Goal: Task Accomplishment & Management: Manage account settings

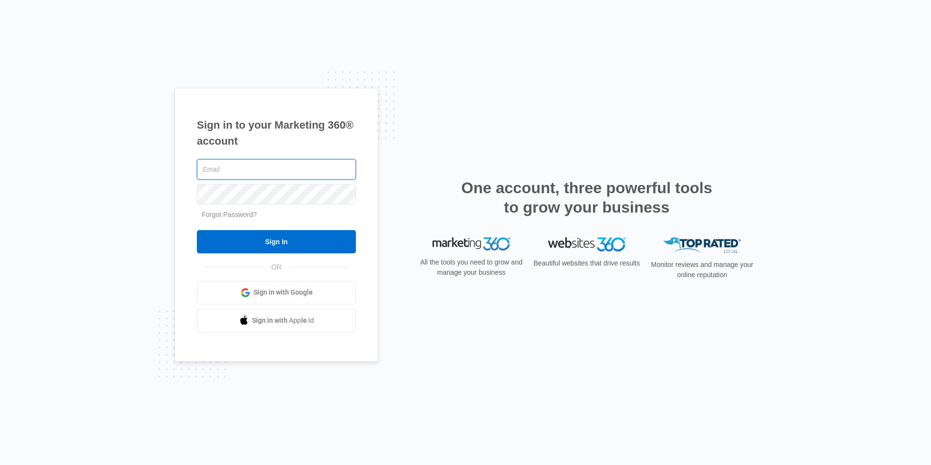
type input "[EMAIL_ADDRESS][DOMAIN_NAME]"
click at [120, 199] on div "Sign in to your Marketing 360® account cvmanager@vintage-corp.com Forgot Passwo…" at bounding box center [465, 232] width 931 height 465
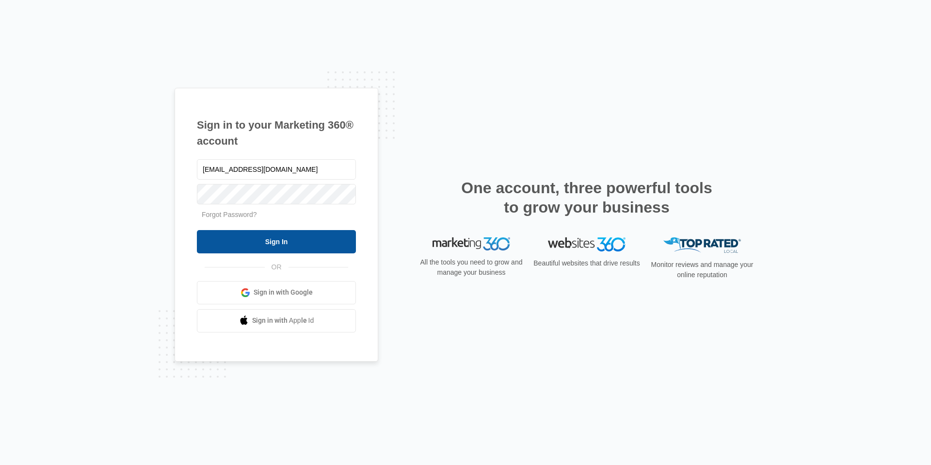
drag, startPoint x: 287, startPoint y: 242, endPoint x: 226, endPoint y: 249, distance: 60.9
click at [287, 242] on input "Sign In" at bounding box center [276, 241] width 159 height 23
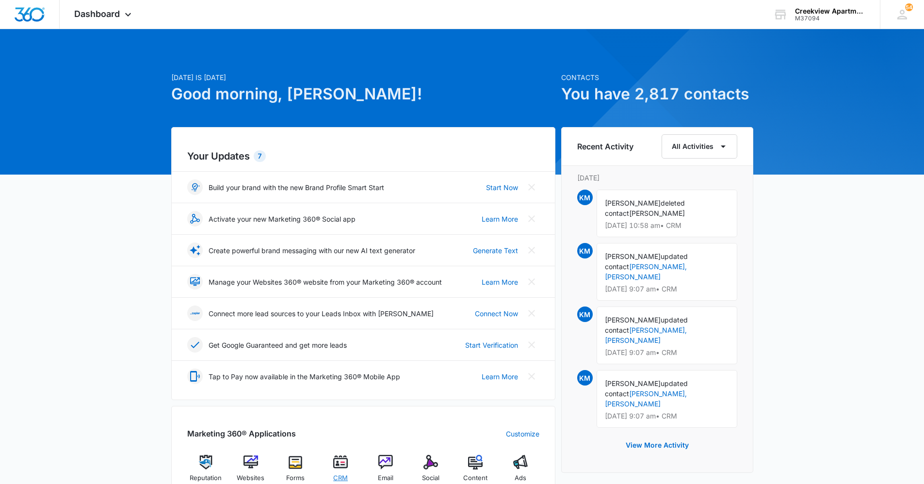
click at [335, 465] on img at bounding box center [340, 462] width 15 height 15
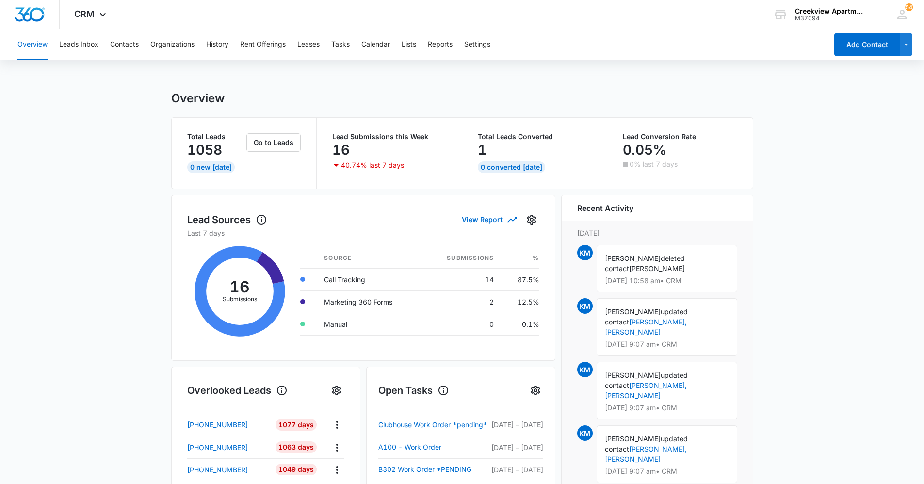
click at [126, 228] on main "Overview Total Leads 1058 0 New [DATE] Go to Leads Lead Submissions this Week 1…" at bounding box center [462, 464] width 924 height 746
click at [179, 40] on button "Organizations" at bounding box center [172, 44] width 44 height 31
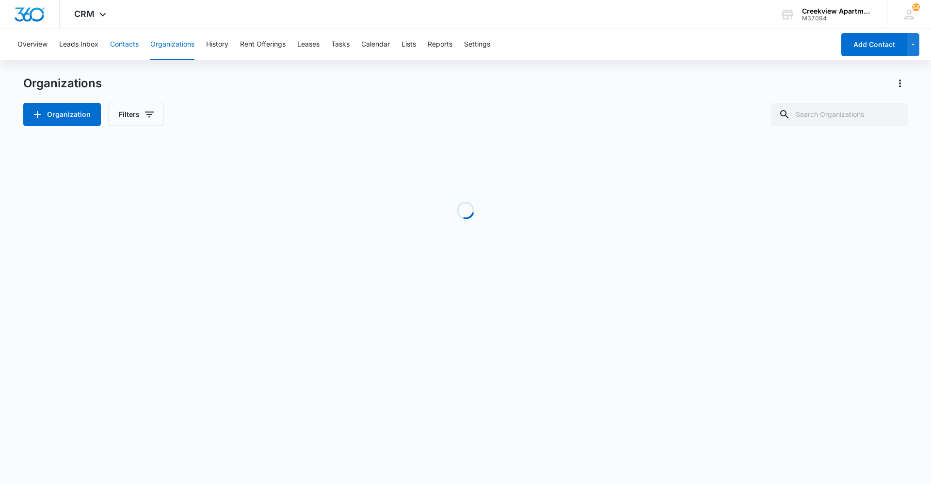
click at [127, 43] on button "Contacts" at bounding box center [124, 44] width 29 height 31
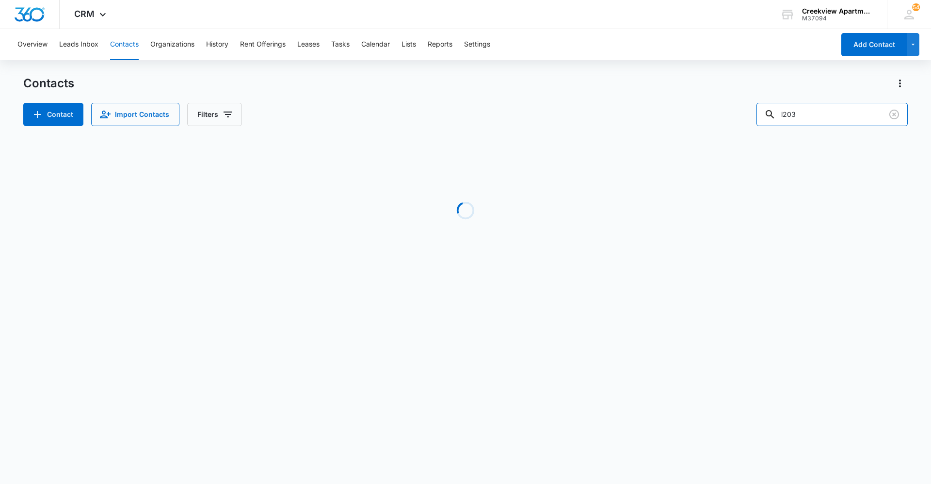
drag, startPoint x: 775, startPoint y: 117, endPoint x: 737, endPoint y: 121, distance: 38.5
click at [738, 120] on div "Contact Import Contacts Filters l203" at bounding box center [465, 114] width 884 height 23
type input "a202"
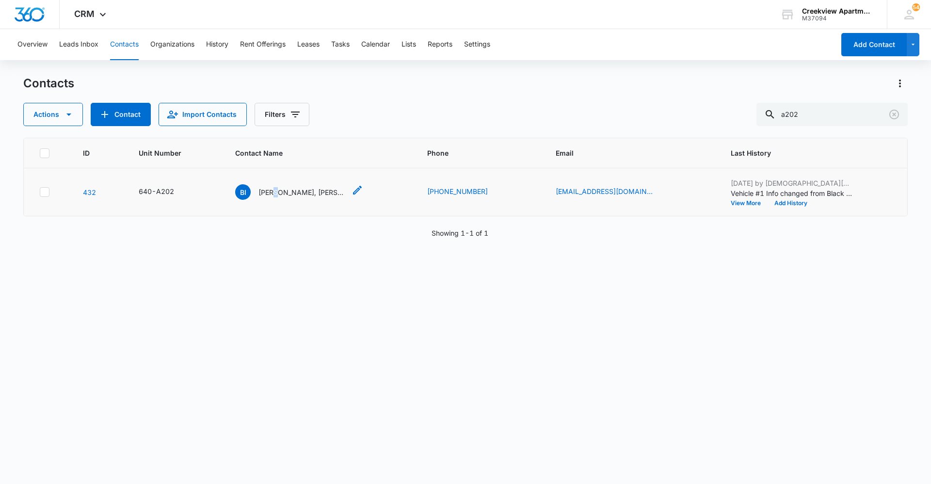
click at [279, 191] on p "[PERSON_NAME], [PERSON_NAME]" at bounding box center [301, 192] width 87 height 10
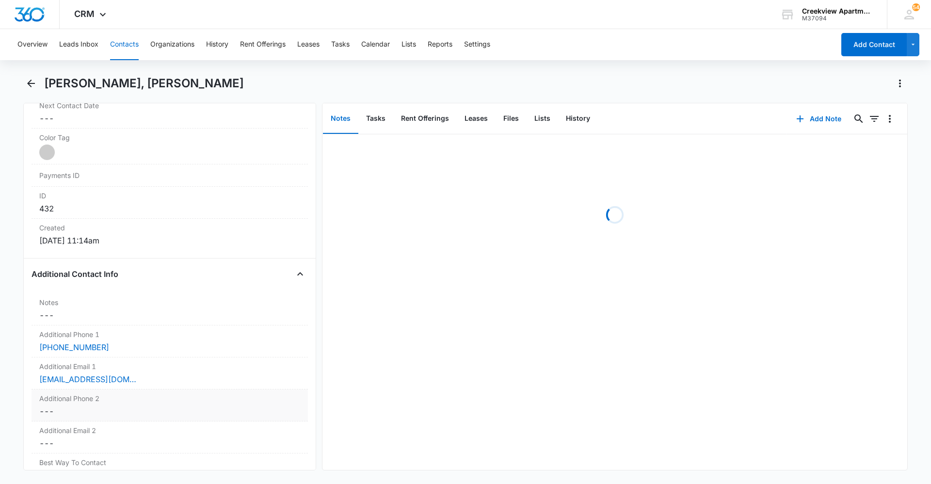
scroll to position [582, 0]
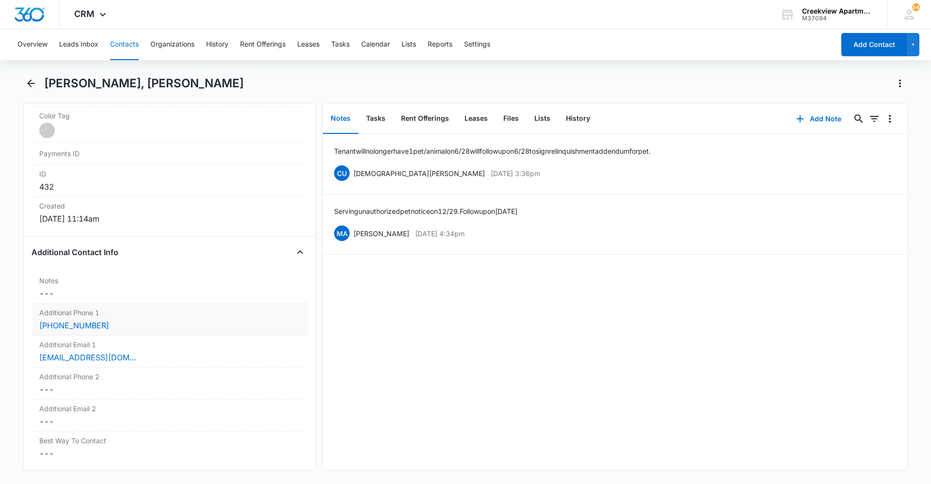
click at [176, 320] on div "[PHONE_NUMBER]" at bounding box center [169, 326] width 261 height 12
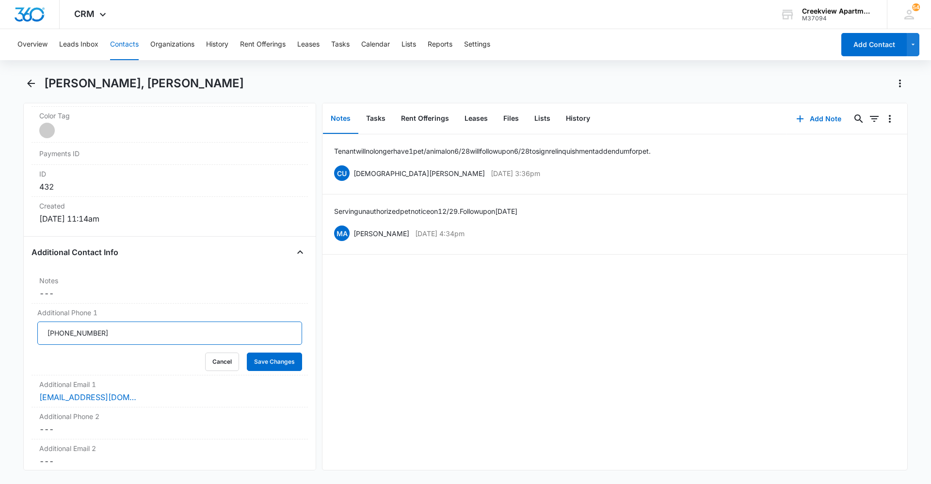
drag, startPoint x: 38, startPoint y: 332, endPoint x: 20, endPoint y: 330, distance: 18.0
click at [20, 330] on main "[PERSON_NAME][GEOGRAPHIC_DATA][PERSON_NAME] Remove [GEOGRAPHIC_DATA][PERSON_NAM…" at bounding box center [465, 279] width 931 height 406
type input "[PHONE_NUMBER]"
drag, startPoint x: 235, startPoint y: 347, endPoint x: 241, endPoint y: 350, distance: 6.5
click at [241, 350] on form "Cancel Save Changes" at bounding box center [169, 345] width 265 height 49
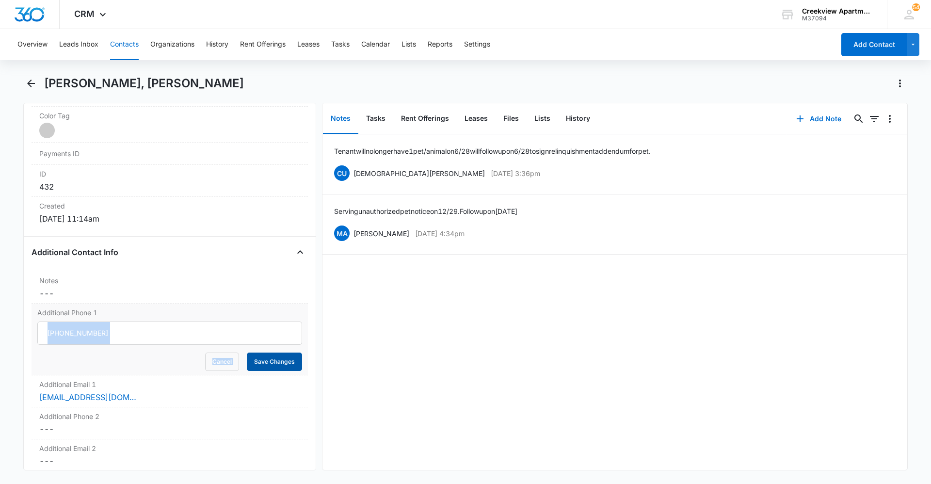
drag, startPoint x: 241, startPoint y: 350, endPoint x: 258, endPoint y: 361, distance: 21.4
click at [258, 361] on button "Save Changes" at bounding box center [274, 362] width 55 height 18
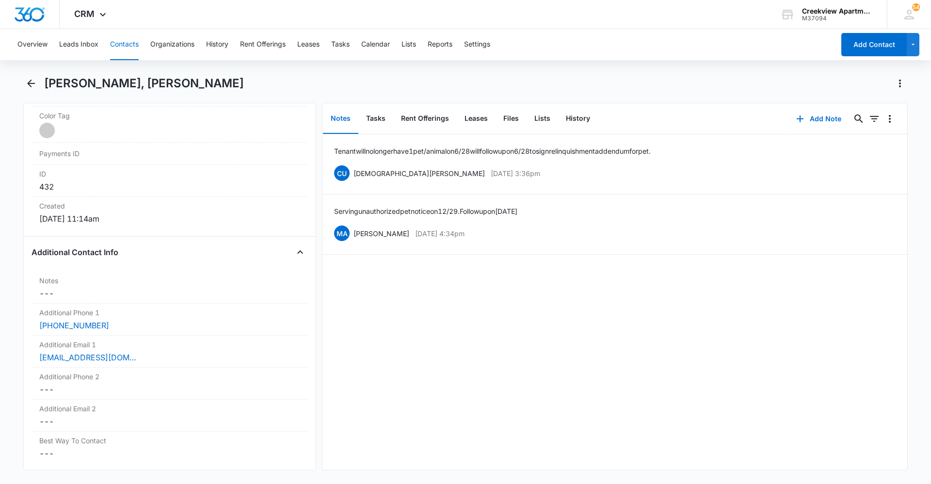
click at [130, 42] on button "Contacts" at bounding box center [124, 44] width 29 height 31
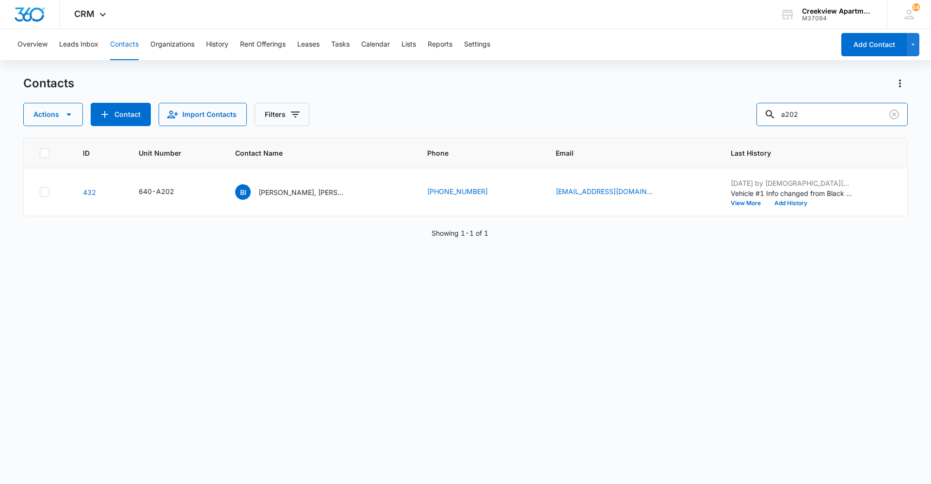
drag, startPoint x: 840, startPoint y: 118, endPoint x: 743, endPoint y: 120, distance: 97.0
click at [743, 120] on div "Actions Contact Import Contacts Filters a202" at bounding box center [465, 114] width 884 height 23
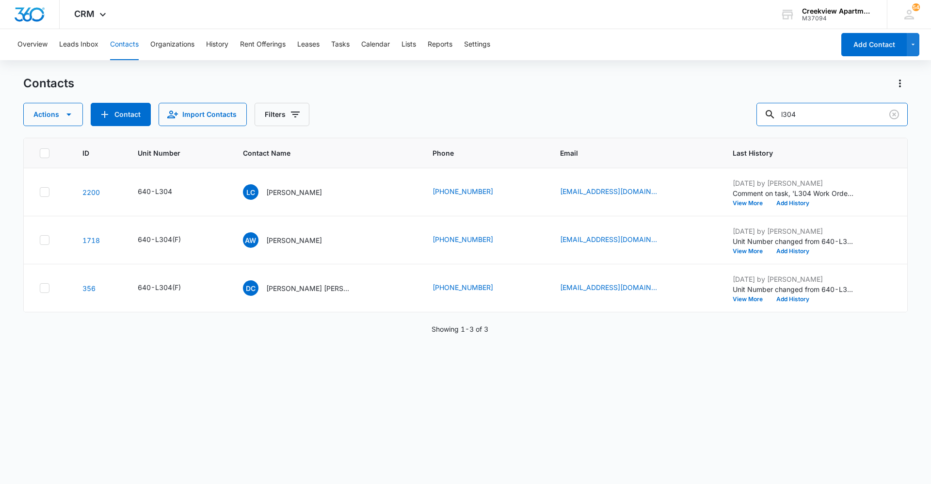
drag, startPoint x: 813, startPoint y: 112, endPoint x: 752, endPoint y: 117, distance: 60.8
click at [753, 116] on div "Actions Contact Import Contacts Filters l304" at bounding box center [465, 114] width 884 height 23
type input "[PERSON_NAME]"
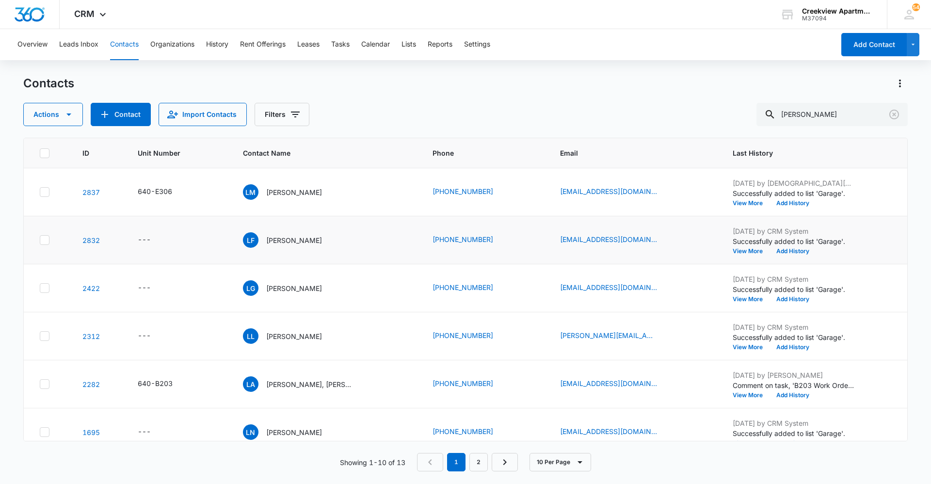
click at [219, 241] on div "---" at bounding box center [179, 240] width 82 height 12
click at [161, 241] on icon "Unit Number - - Select to Edit Field" at bounding box center [162, 240] width 9 height 9
click at [152, 176] on input "Unit Number" at bounding box center [157, 177] width 122 height 23
type input "640-D301"
click at [190, 202] on button "Save" at bounding box center [204, 208] width 29 height 18
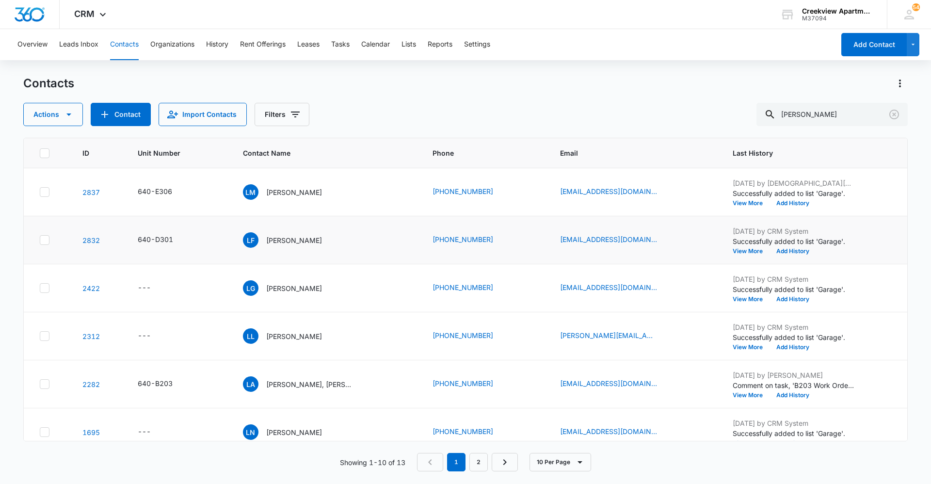
click at [292, 240] on p "[PERSON_NAME]" at bounding box center [294, 240] width 56 height 10
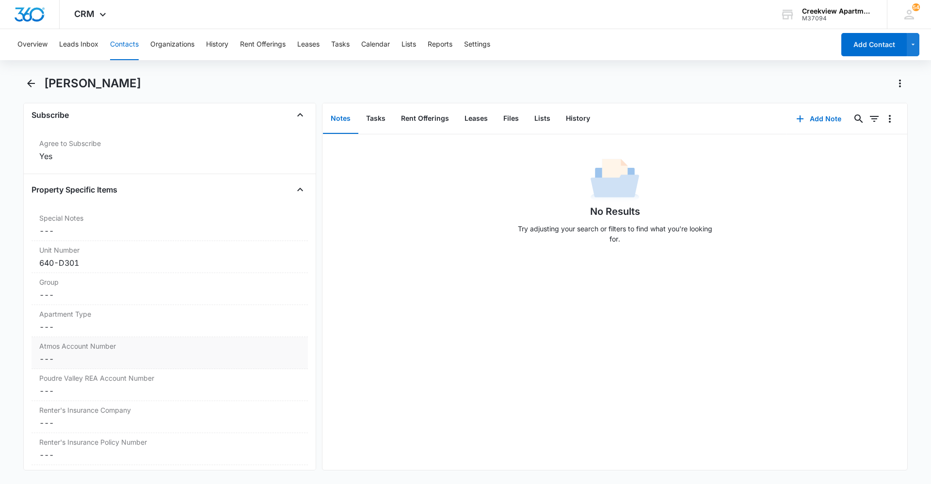
scroll to position [1018, 0]
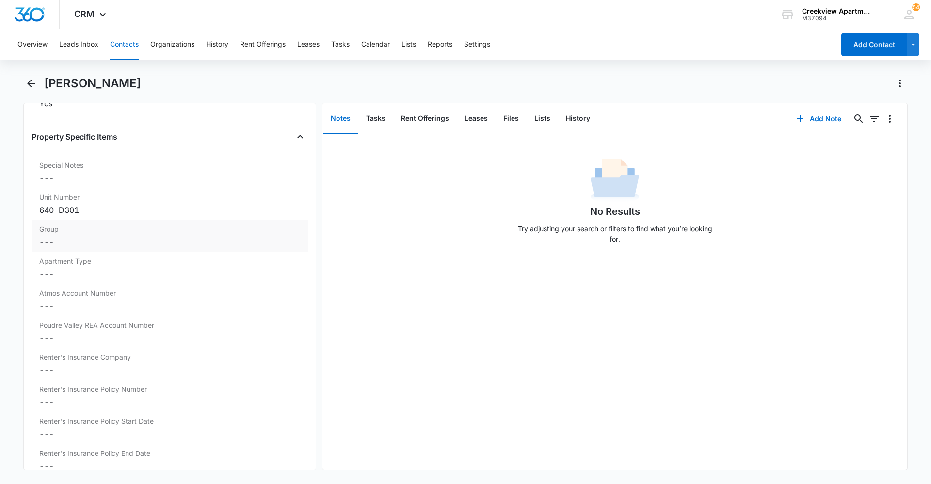
click at [74, 247] on dd "Cancel Save Changes ---" at bounding box center [169, 242] width 261 height 12
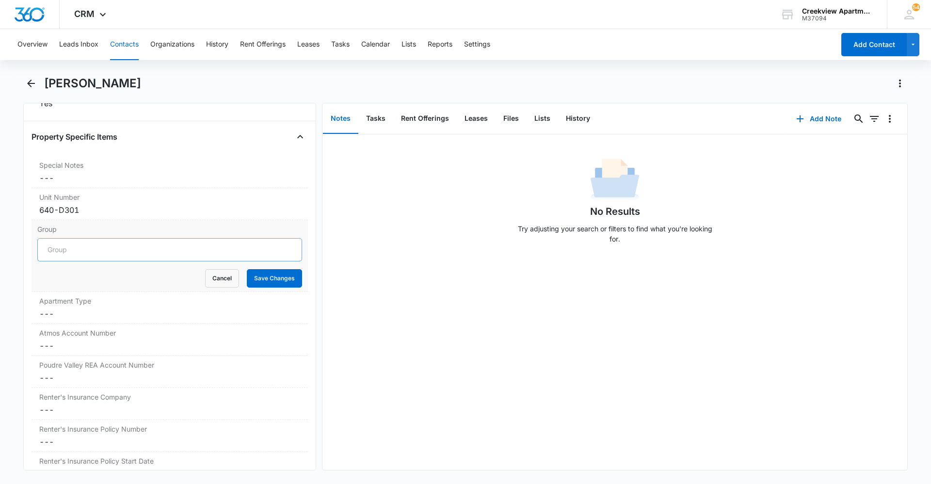
click at [74, 255] on input "Group" at bounding box center [169, 249] width 265 height 23
type input "BUILDING D"
click at [266, 281] on button "Save Changes" at bounding box center [274, 278] width 55 height 18
click at [173, 314] on dd "Cancel Save Changes ---" at bounding box center [169, 314] width 261 height 12
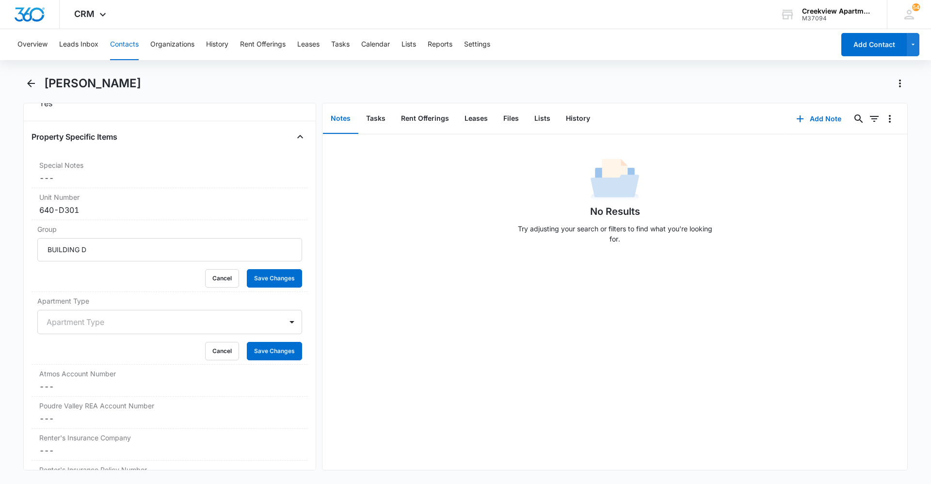
click at [101, 316] on div at bounding box center [158, 322] width 223 height 14
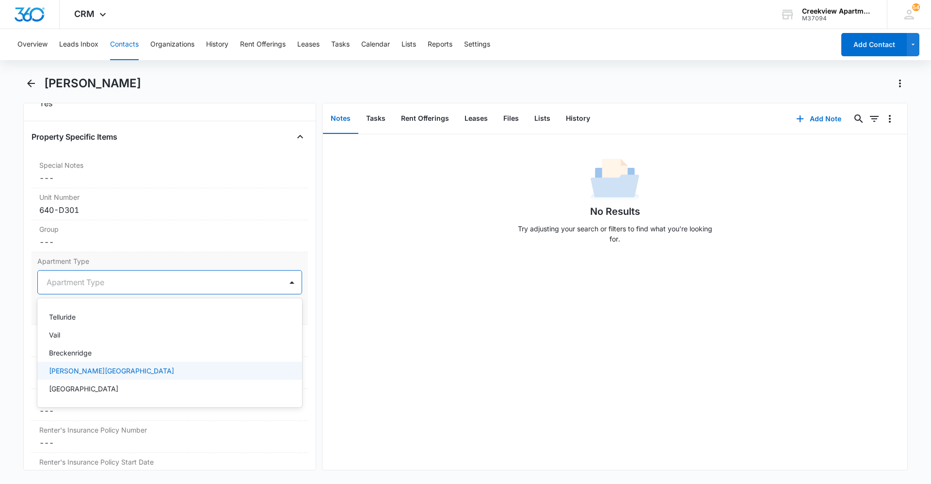
click at [112, 369] on div "[PERSON_NAME][GEOGRAPHIC_DATA]" at bounding box center [169, 371] width 240 height 10
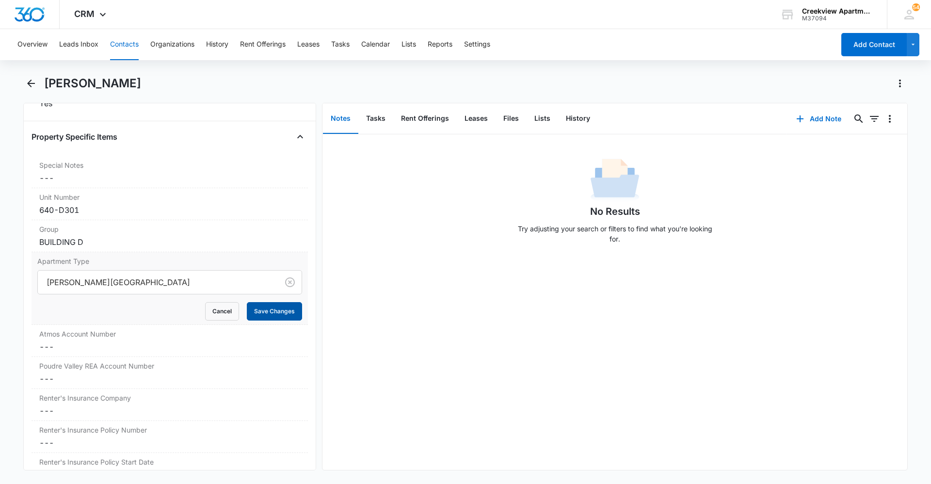
click at [247, 318] on button "Save Changes" at bounding box center [274, 311] width 55 height 18
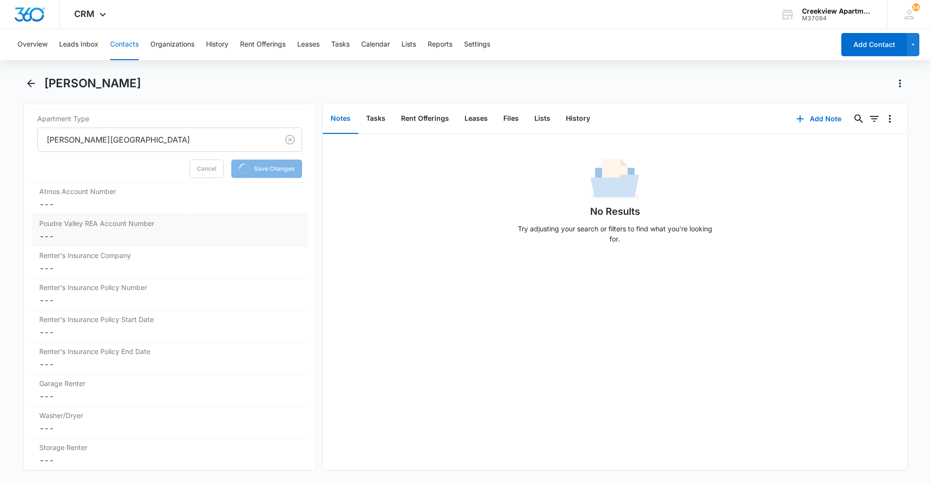
scroll to position [1164, 0]
click at [84, 198] on dd "Cancel Save Changes ---" at bounding box center [169, 201] width 261 height 12
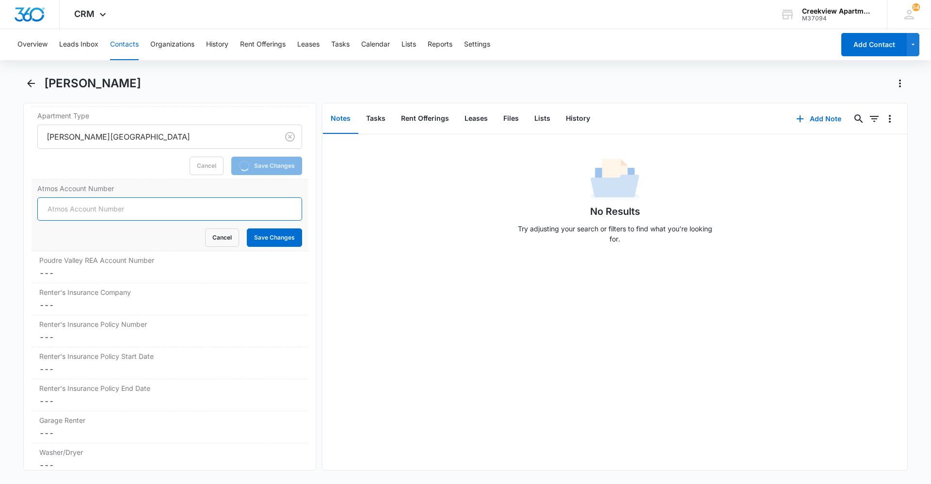
click at [86, 210] on input "Atmos Account Number" at bounding box center [169, 208] width 265 height 23
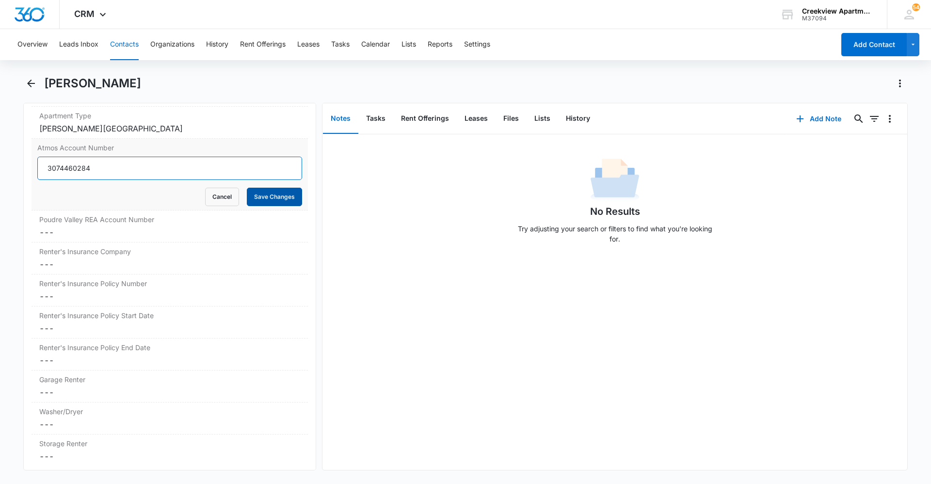
type input "3074460284"
click at [289, 198] on button "Save Changes" at bounding box center [274, 197] width 55 height 18
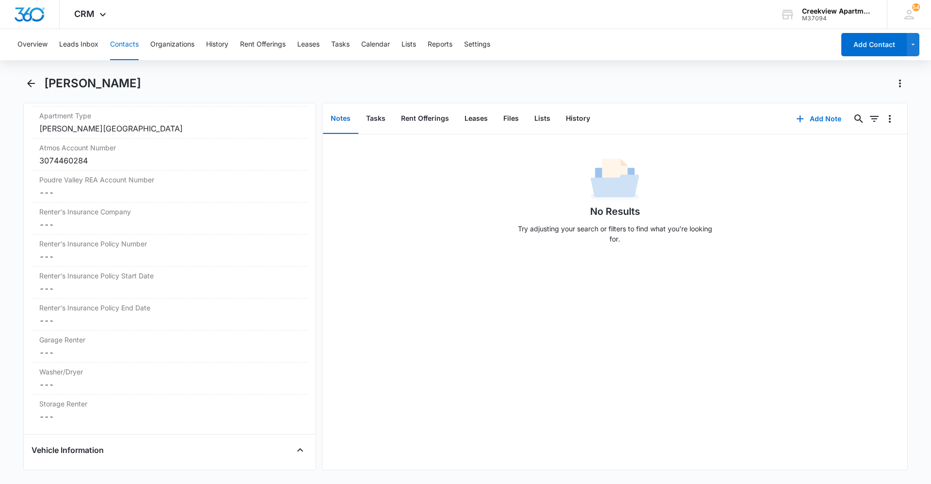
click at [128, 43] on button "Contacts" at bounding box center [124, 44] width 29 height 31
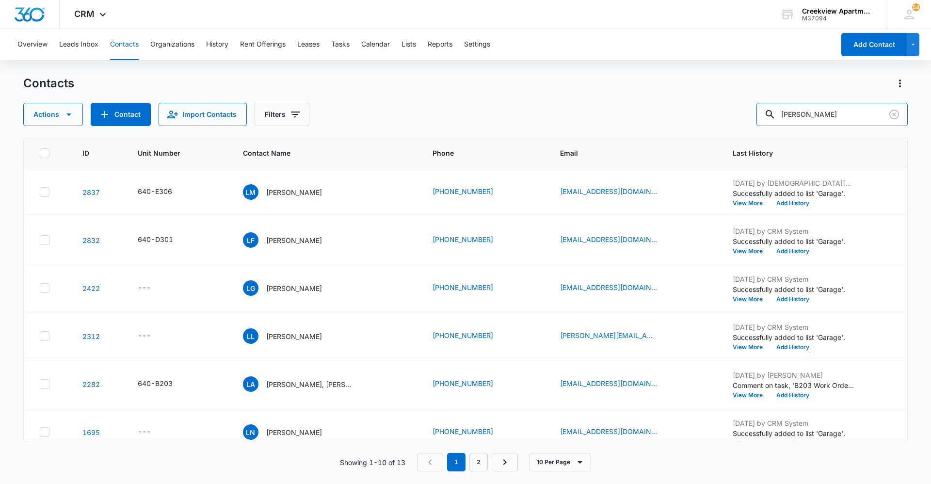
drag, startPoint x: 812, startPoint y: 115, endPoint x: 763, endPoint y: 115, distance: 49.0
click at [763, 115] on div "Actions Contact Import Contacts Filters [PERSON_NAME]" at bounding box center [465, 114] width 884 height 23
type input "h307"
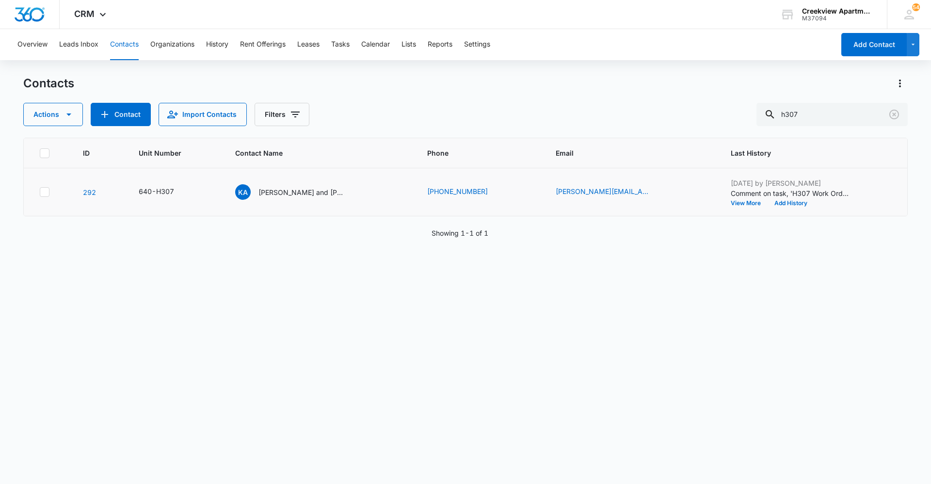
click at [296, 202] on td "[PERSON_NAME] and [PERSON_NAME]" at bounding box center [320, 192] width 192 height 48
click at [296, 195] on p "[PERSON_NAME] and [PERSON_NAME]" at bounding box center [301, 192] width 87 height 10
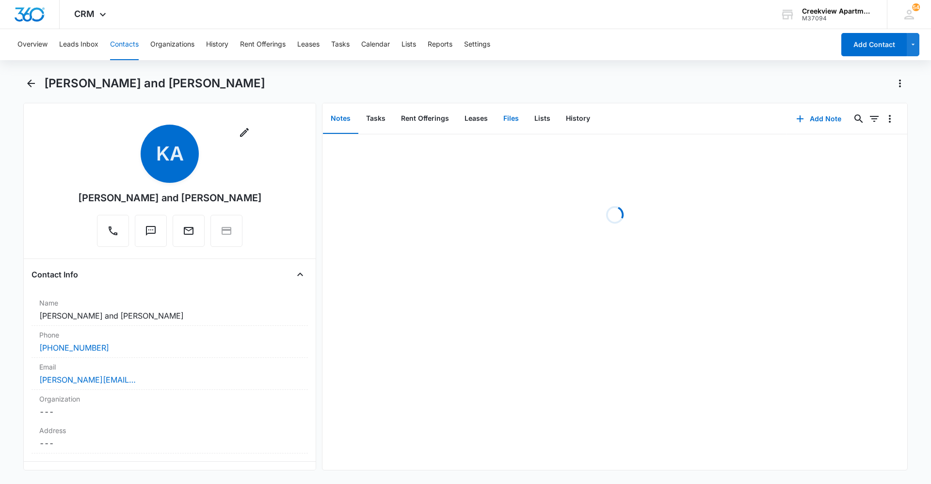
click at [511, 123] on button "Files" at bounding box center [511, 119] width 31 height 30
click at [852, 125] on button "Add File" at bounding box center [852, 118] width 60 height 23
click at [852, 143] on button "Upload Files" at bounding box center [845, 150] width 74 height 15
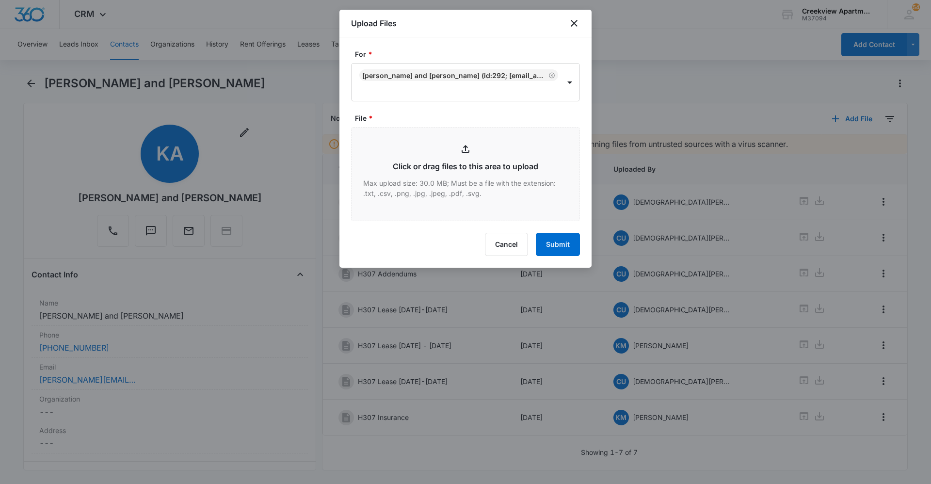
type input "C:\fakepath\H307 Lease.pdf"
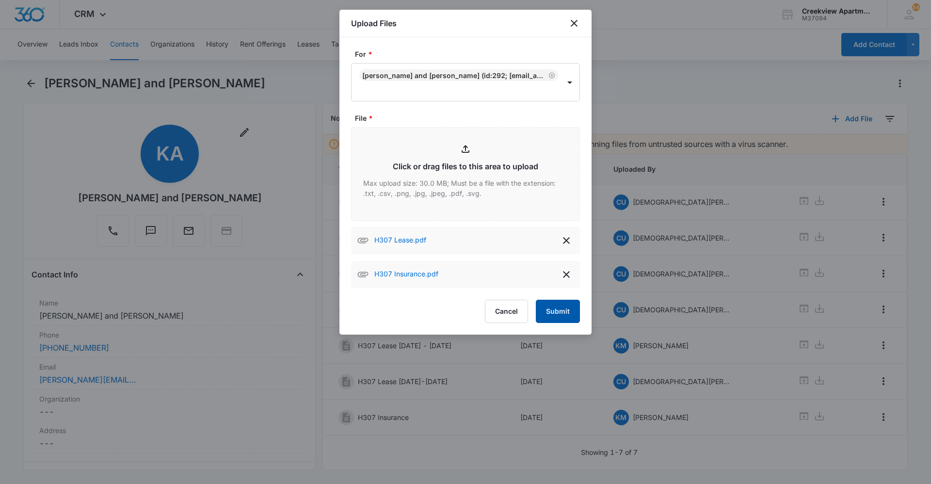
click at [549, 303] on button "Submit" at bounding box center [558, 311] width 44 height 23
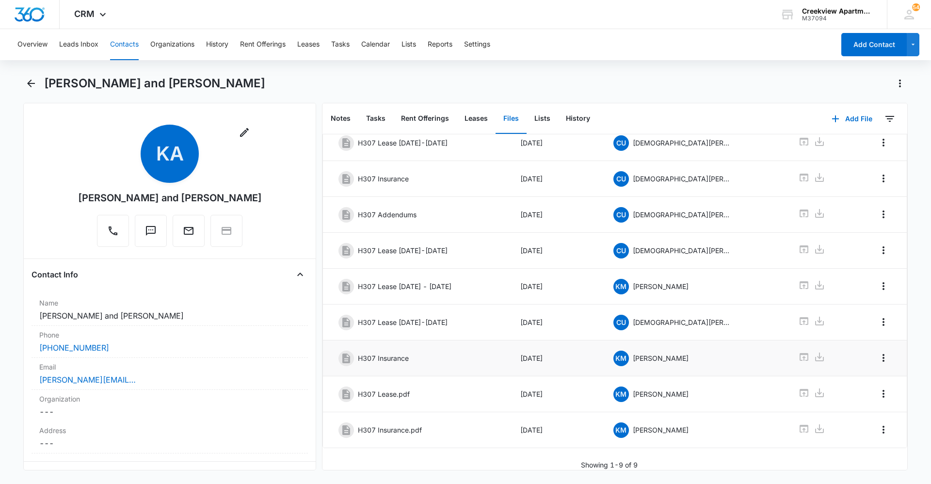
scroll to position [66, 0]
click at [881, 388] on icon "Overflow Menu" at bounding box center [884, 394] width 12 height 12
click at [868, 411] on button "Edit" at bounding box center [855, 413] width 55 height 15
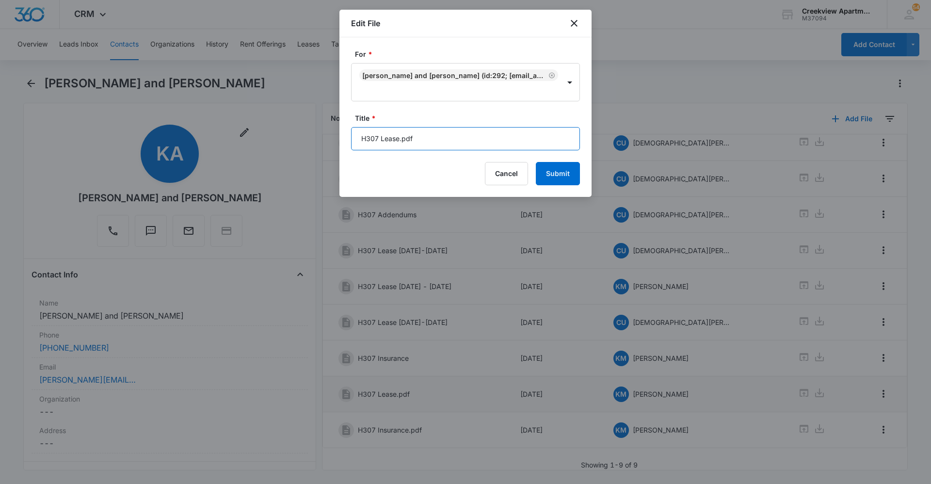
click at [475, 138] on input "H307 Lease.pdf" at bounding box center [465, 138] width 229 height 23
type input "H307 Lease [DATE] - [DATE]"
click at [536, 162] on button "Submit" at bounding box center [558, 173] width 44 height 23
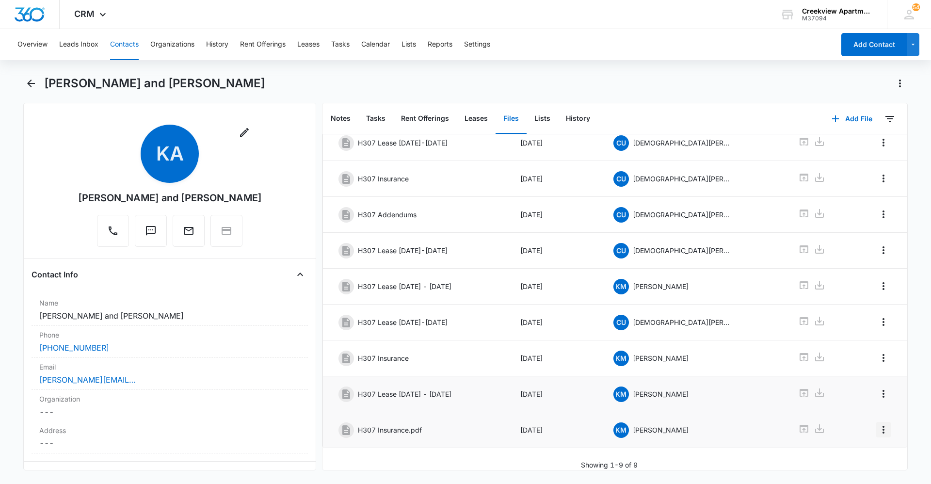
click at [878, 427] on icon "Overflow Menu" at bounding box center [884, 430] width 12 height 12
click at [870, 449] on button "Edit" at bounding box center [855, 449] width 55 height 15
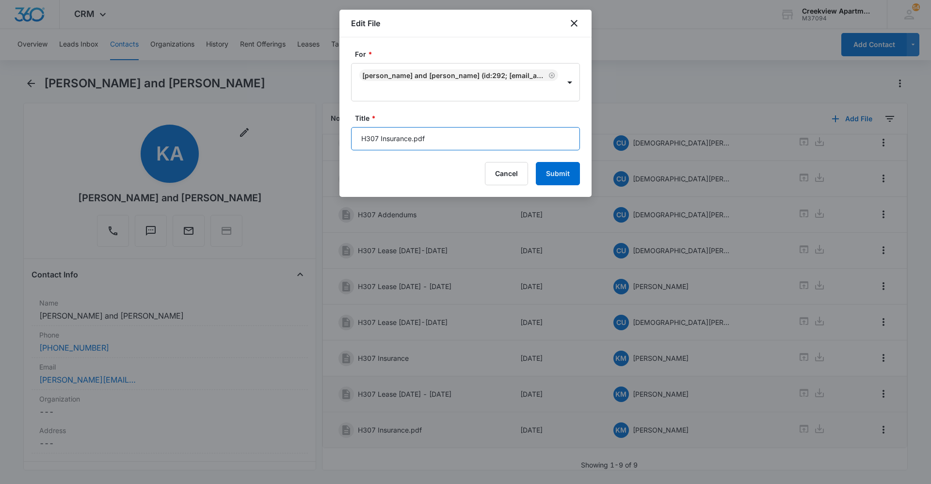
click at [466, 143] on input "H307 Insurance.pdf" at bounding box center [465, 138] width 229 height 23
type input "H307 Insurance"
click at [543, 173] on button "Submit" at bounding box center [558, 173] width 44 height 23
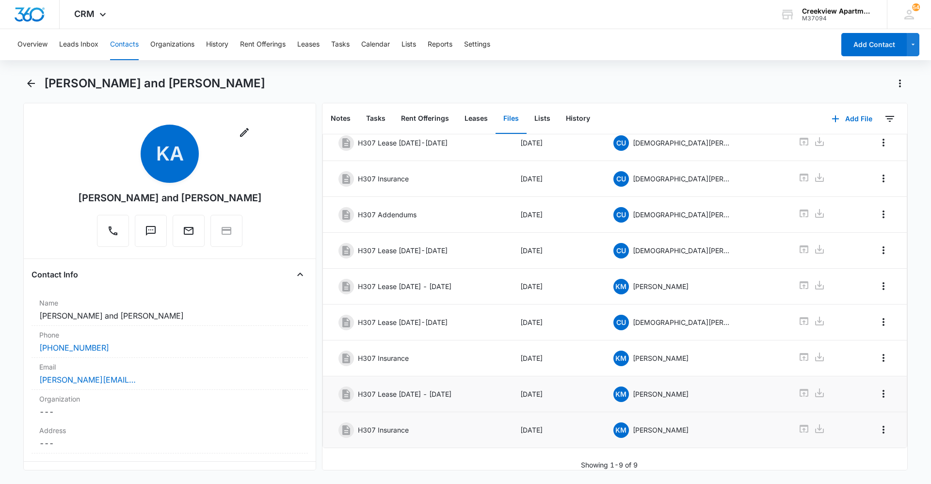
click at [127, 47] on button "Contacts" at bounding box center [124, 44] width 29 height 31
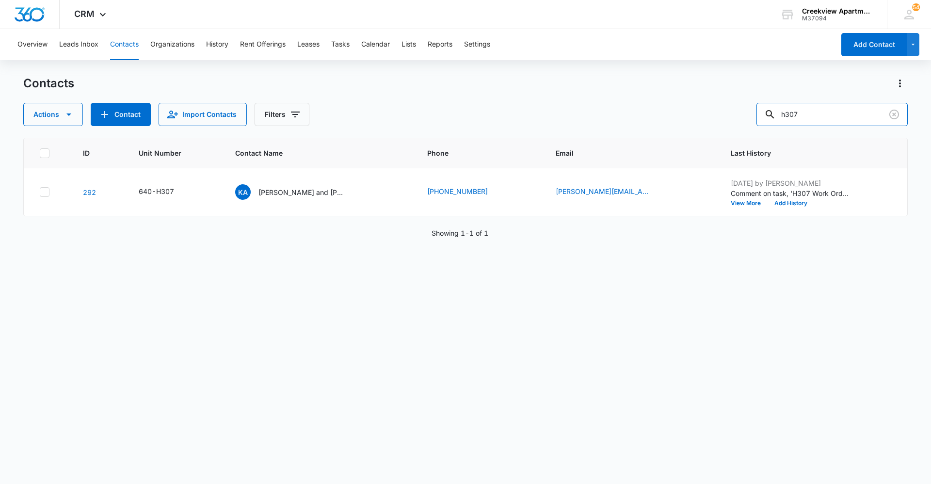
drag, startPoint x: 858, startPoint y: 119, endPoint x: 758, endPoint y: 120, distance: 99.9
click at [758, 120] on div "Actions Contact Import Contacts Filters h307" at bounding box center [465, 114] width 884 height 23
type input "l203"
click at [315, 188] on p "[PERSON_NAME], [PERSON_NAME] Nojosa [PERSON_NAME]" at bounding box center [300, 192] width 87 height 10
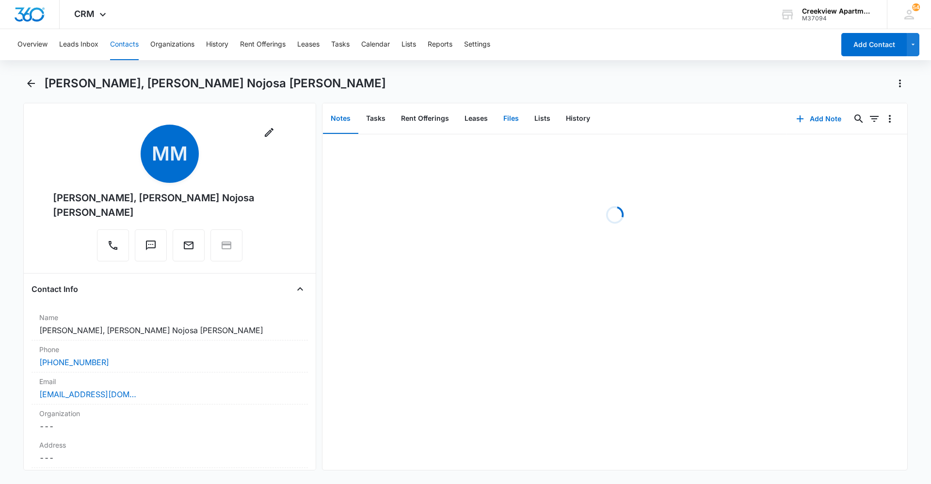
click at [519, 119] on button "Files" at bounding box center [511, 119] width 31 height 30
click at [837, 119] on button "Add File" at bounding box center [852, 118] width 60 height 23
click at [848, 146] on div "Upload Files" at bounding box center [838, 149] width 39 height 7
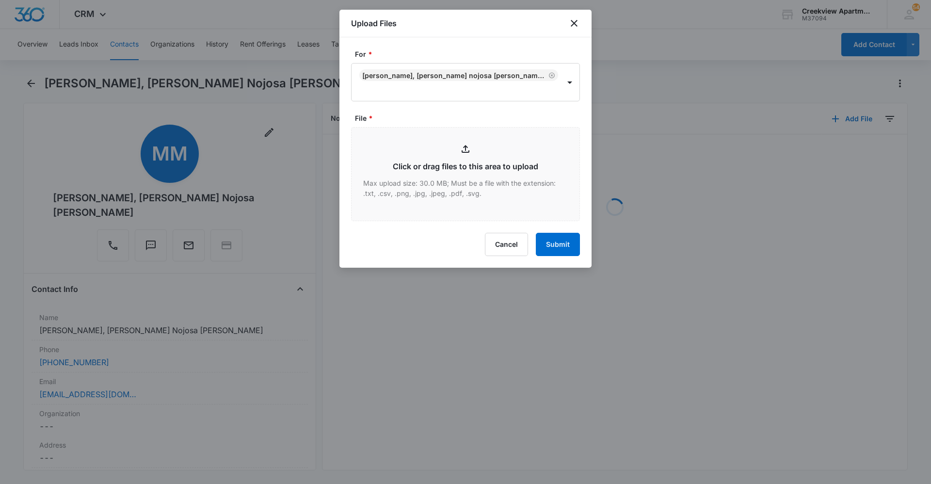
type input "C:\fakepath\L203 Animal Addendum.pdf"
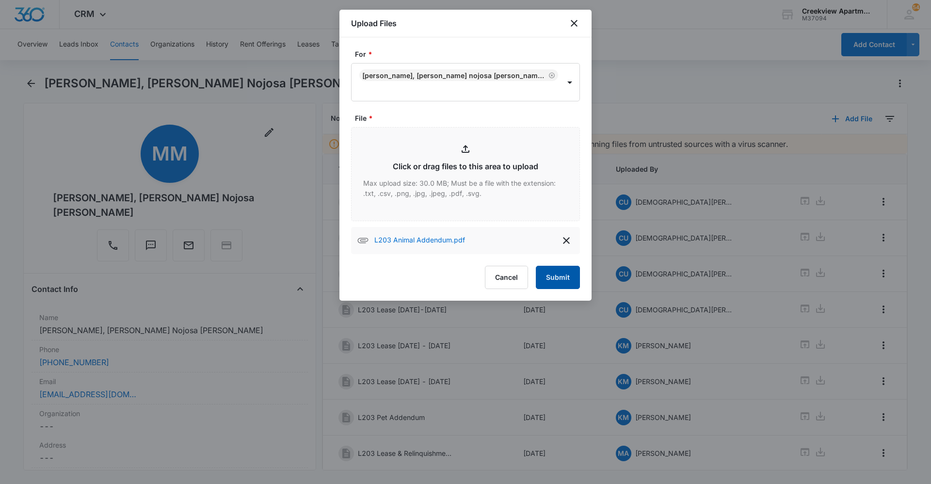
click at [561, 274] on button "Submit" at bounding box center [558, 277] width 44 height 23
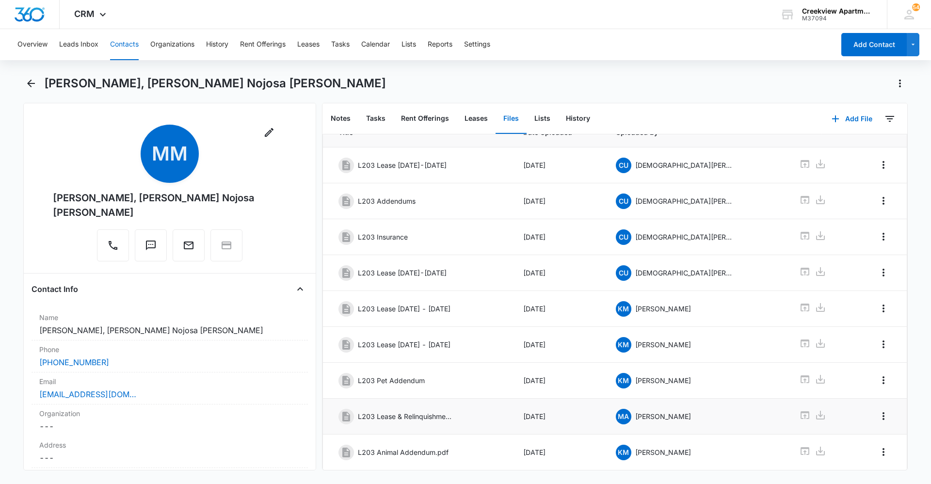
scroll to position [66, 0]
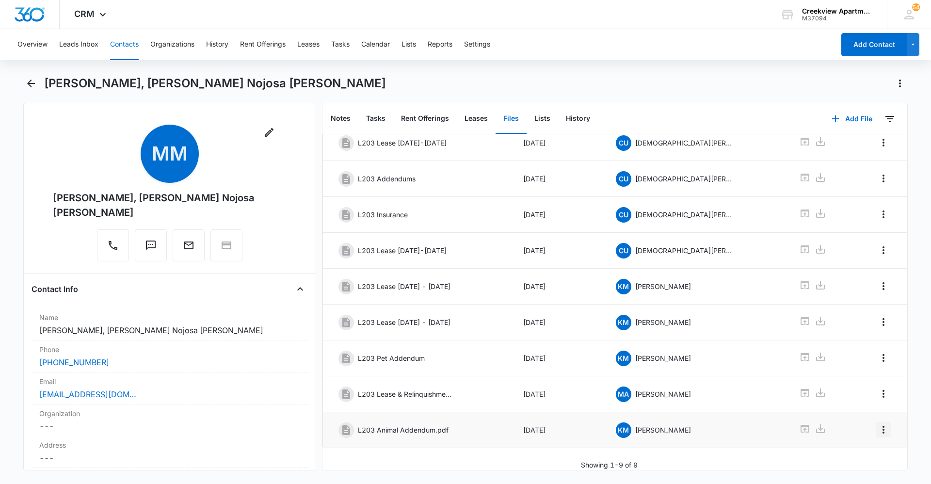
click at [878, 424] on icon "Overflow Menu" at bounding box center [884, 430] width 12 height 12
click at [871, 442] on button "Edit" at bounding box center [855, 449] width 55 height 15
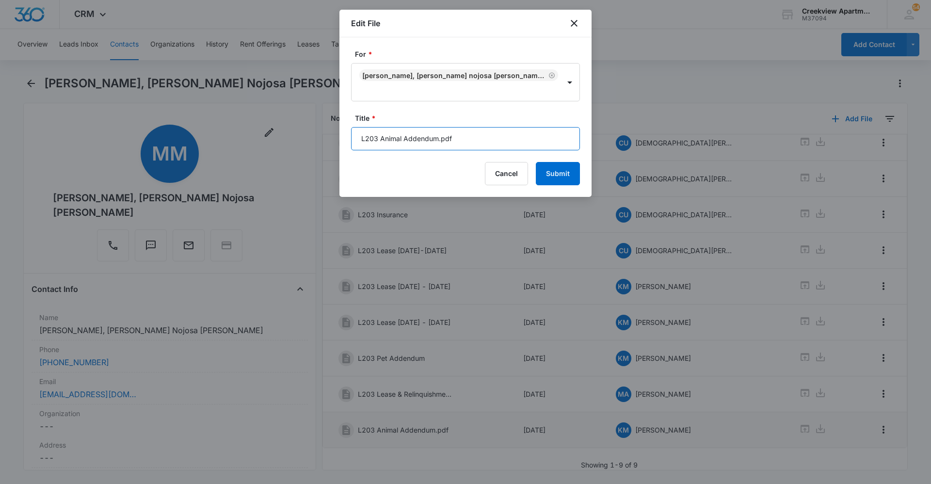
click at [470, 132] on input "L203 Animal Addendum.pdf" at bounding box center [465, 138] width 229 height 23
type input "L203 Animal Addendum."
click at [537, 168] on button "Submit" at bounding box center [558, 173] width 44 height 23
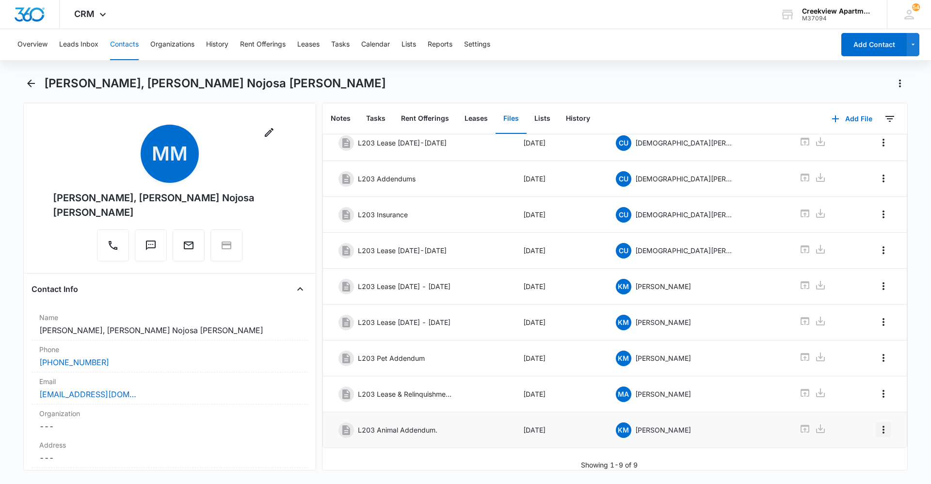
click at [878, 424] on icon "Overflow Menu" at bounding box center [884, 430] width 12 height 12
drag, startPoint x: 871, startPoint y: 440, endPoint x: 870, endPoint y: 447, distance: 6.9
click at [870, 447] on div "Edit Delete" at bounding box center [856, 457] width 56 height 46
click at [870, 447] on div "Downloading external files could be dangerous. We recommend scanning files from…" at bounding box center [614, 272] width 585 height 395
click at [878, 427] on icon "Overflow Menu" at bounding box center [884, 430] width 12 height 12
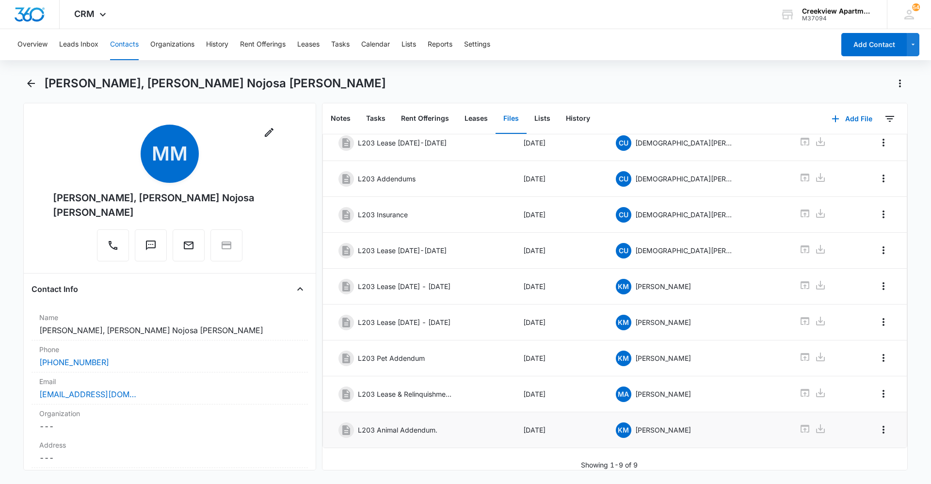
click at [867, 446] on div "Downloading external files could be dangerous. We recommend scanning files from…" at bounding box center [614, 272] width 585 height 395
click at [878, 425] on icon "Overflow Menu" at bounding box center [884, 430] width 12 height 12
click at [862, 445] on button "Edit" at bounding box center [855, 449] width 55 height 15
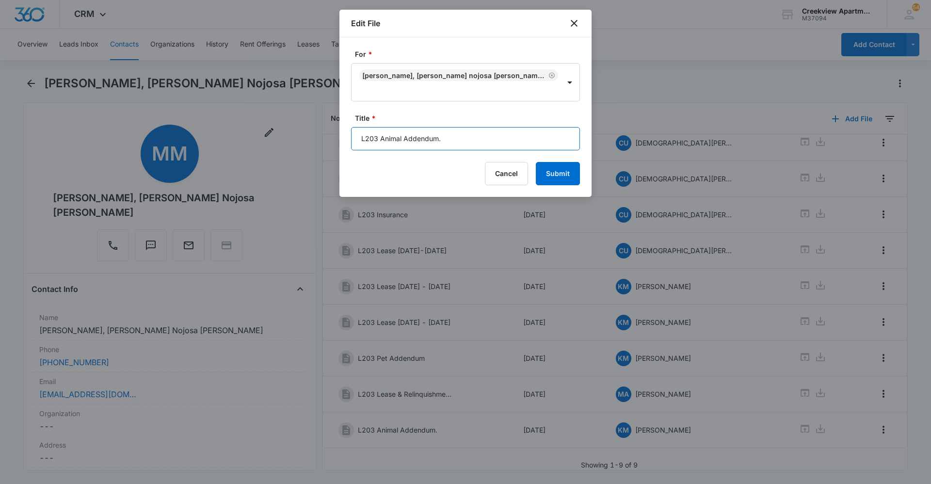
click at [475, 138] on input "L203 Animal Addendum." at bounding box center [465, 138] width 229 height 23
type input "L203 Animal Addendum"
click at [541, 176] on button "Submit" at bounding box center [558, 173] width 44 height 23
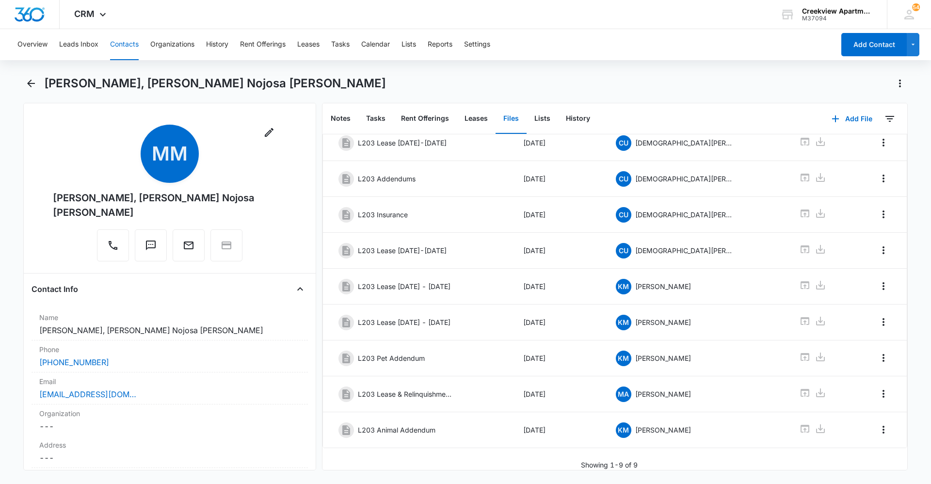
click at [646, 48] on div "Overview Leads Inbox Contacts Organizations History Rent Offerings Leases Tasks…" at bounding box center [423, 44] width 823 height 31
click at [130, 48] on button "Contacts" at bounding box center [124, 44] width 29 height 31
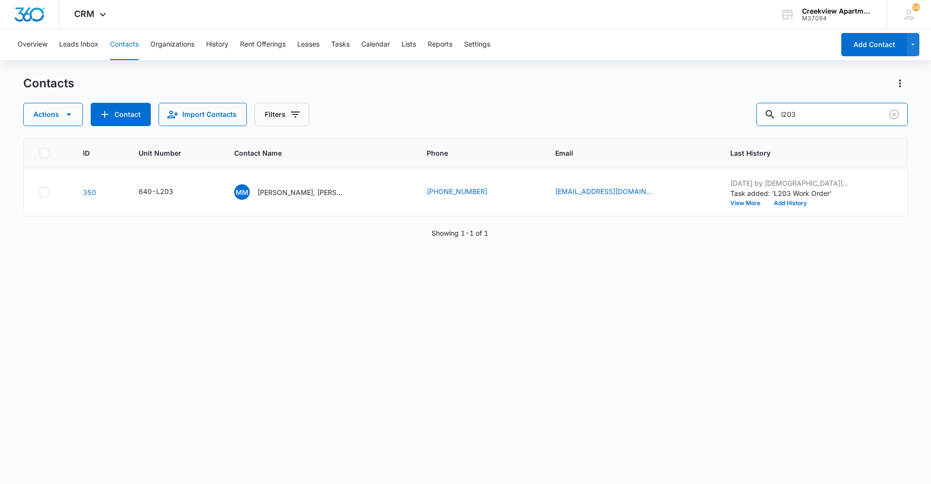
drag, startPoint x: 829, startPoint y: 110, endPoint x: 743, endPoint y: 117, distance: 85.6
click at [743, 117] on div "Actions Contact Import Contacts Filters l203" at bounding box center [465, 114] width 884 height 23
type input "c200"
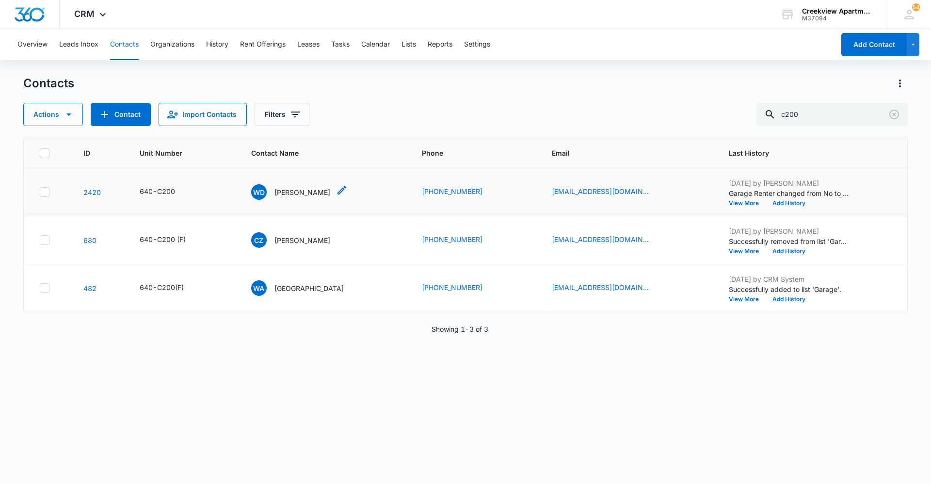
click at [295, 190] on p "[PERSON_NAME]" at bounding box center [302, 192] width 56 height 10
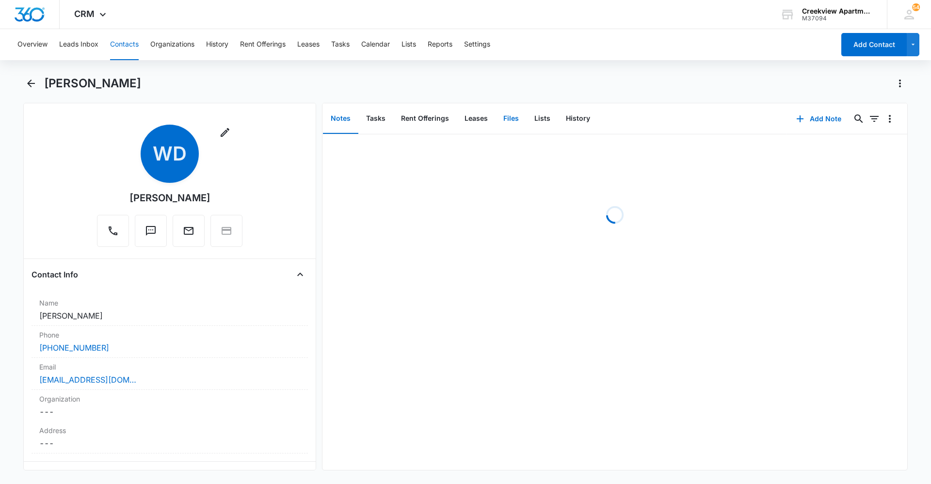
click at [523, 121] on button "Files" at bounding box center [511, 119] width 31 height 30
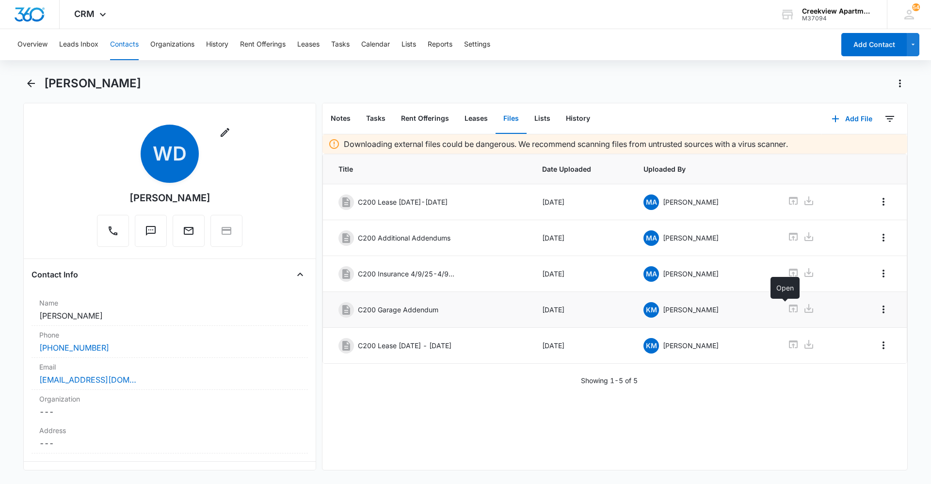
click at [787, 315] on link at bounding box center [793, 310] width 12 height 14
click at [877, 419] on div "Downloading external files could be dangerous. We recommend scanning files from…" at bounding box center [614, 302] width 585 height 336
click at [541, 437] on div "Downloading external files could be dangerous. We recommend scanning files from…" at bounding box center [614, 302] width 585 height 336
click at [487, 448] on div "Downloading external files could be dangerous. We recommend scanning files from…" at bounding box center [614, 302] width 585 height 336
click at [719, 407] on div "Downloading external files could be dangerous. We recommend scanning files from…" at bounding box center [614, 302] width 585 height 336
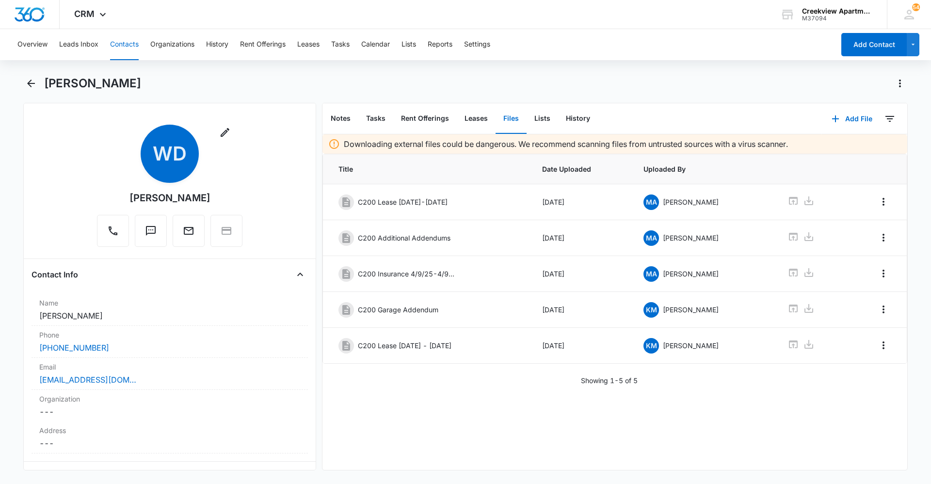
click at [128, 44] on button "Contacts" at bounding box center [124, 44] width 29 height 31
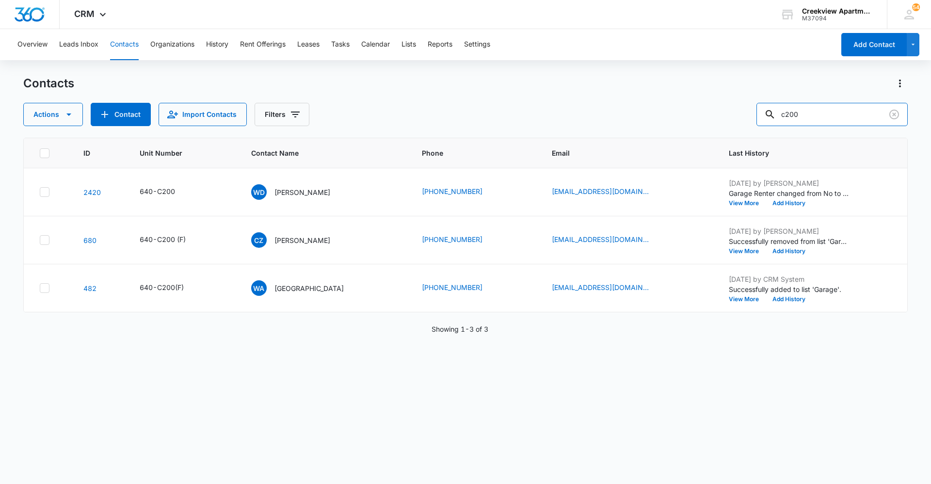
drag, startPoint x: 840, startPoint y: 110, endPoint x: 733, endPoint y: 124, distance: 108.6
click at [739, 123] on div "Actions Contact Import Contacts Filters c200" at bounding box center [465, 114] width 884 height 23
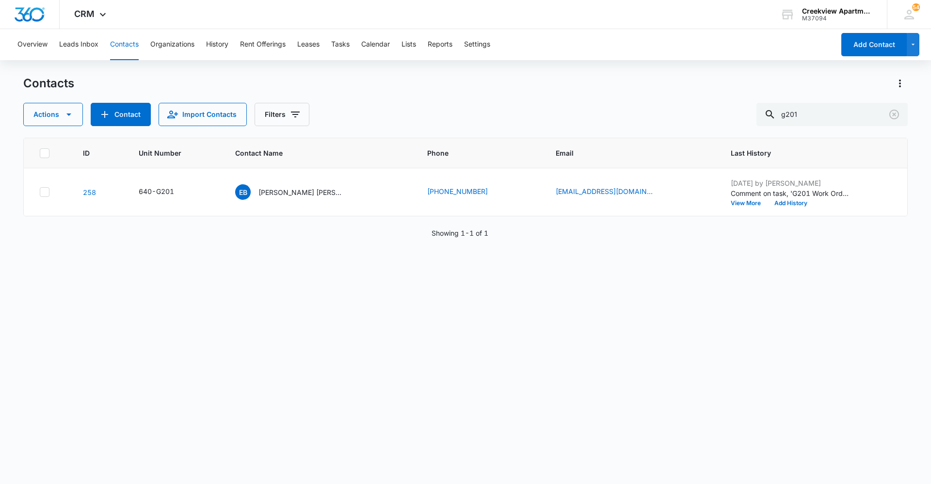
drag, startPoint x: 293, startPoint y: 334, endPoint x: 301, endPoint y: 330, distance: 8.5
click at [293, 334] on div "ID Unit Number Contact Name Phone Email Last History 258 640-G201 EB [PERSON_NA…" at bounding box center [465, 305] width 884 height 334
click at [131, 56] on button "Contacts" at bounding box center [124, 44] width 29 height 31
drag, startPoint x: 805, startPoint y: 108, endPoint x: 761, endPoint y: 111, distance: 44.7
click at [761, 111] on div "Actions Contact Import Contacts Filters g201" at bounding box center [465, 114] width 884 height 23
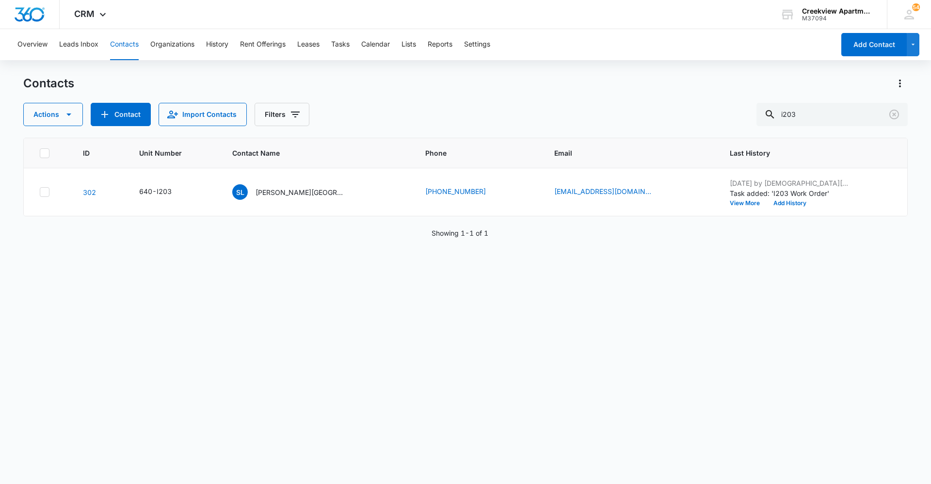
click at [345, 379] on div "ID Unit Number Contact Name Phone Email Last History 302 640-I203 SL [PERSON_NA…" at bounding box center [465, 305] width 884 height 334
click at [535, 375] on div "ID Unit Number Contact Name Phone Email Last History 302 640-I203 SL [PERSON_NA…" at bounding box center [465, 305] width 884 height 334
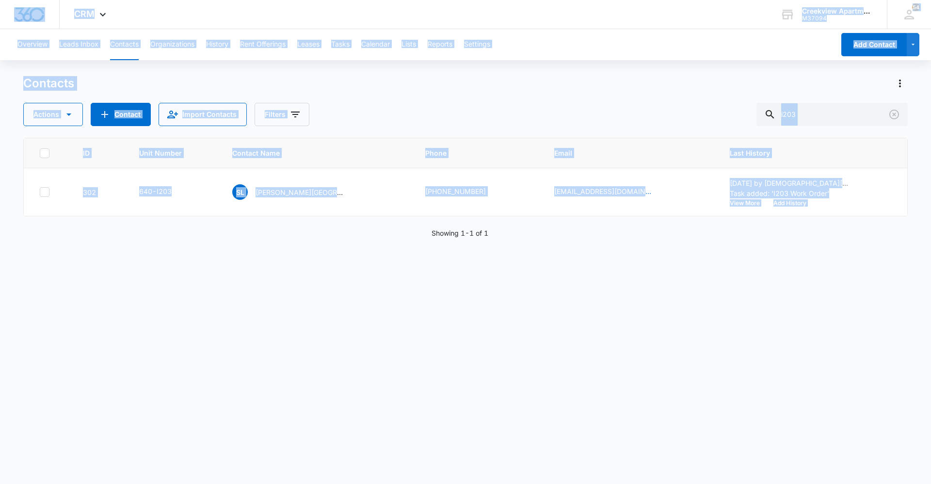
drag, startPoint x: 7, startPoint y: -13, endPoint x: 0, endPoint y: -16, distance: 7.8
click at [0, 0] on html "CRM Apps Reputation Websites Forms CRM Email Social Content Ads Intelligence Fi…" at bounding box center [465, 242] width 931 height 484
click at [115, 49] on button "Contacts" at bounding box center [124, 44] width 29 height 31
click at [839, 112] on input "i203" at bounding box center [831, 114] width 151 height 23
click at [815, 119] on input "i203" at bounding box center [831, 114] width 151 height 23
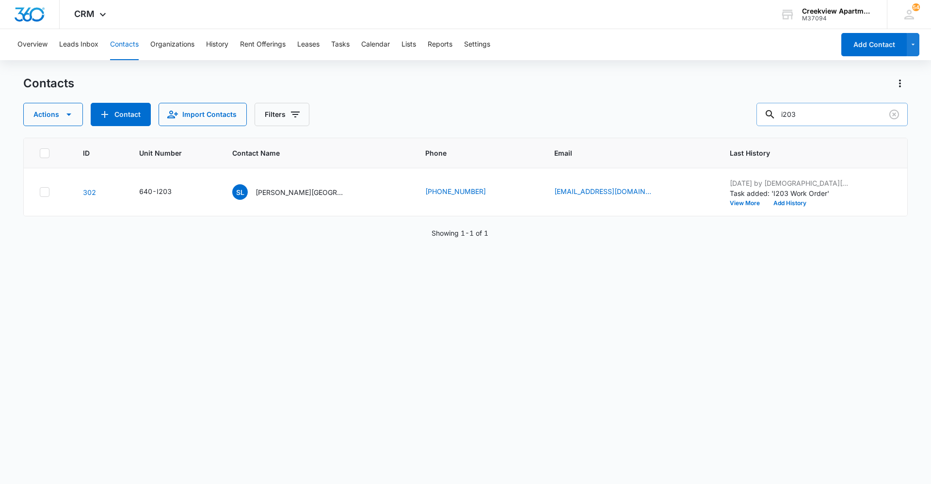
click at [815, 119] on input "i203" at bounding box center [831, 114] width 151 height 23
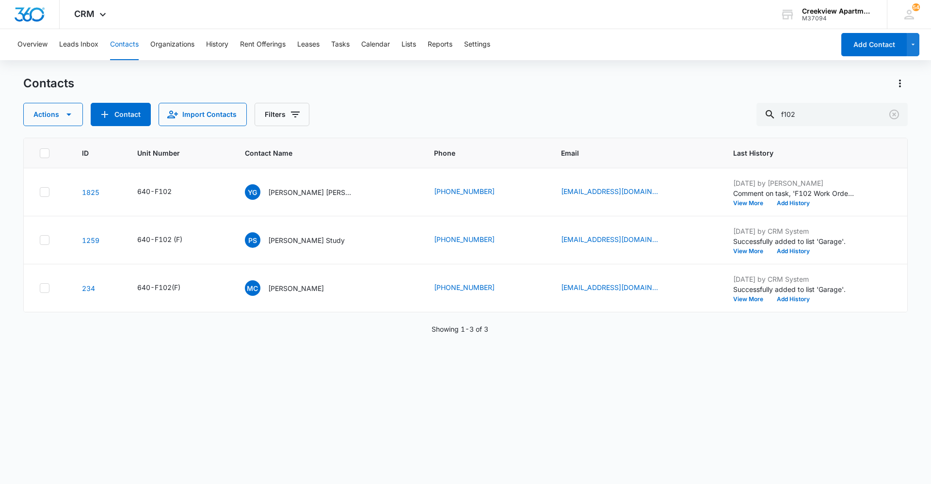
drag, startPoint x: 406, startPoint y: 123, endPoint x: 686, endPoint y: 118, distance: 279.8
click at [414, 121] on div "Actions Contact Import Contacts Filters f102" at bounding box center [465, 114] width 884 height 23
drag, startPoint x: 783, startPoint y: 119, endPoint x: 756, endPoint y: 119, distance: 27.2
click at [756, 119] on div "Actions Contact Import Contacts Filters f102" at bounding box center [465, 114] width 884 height 23
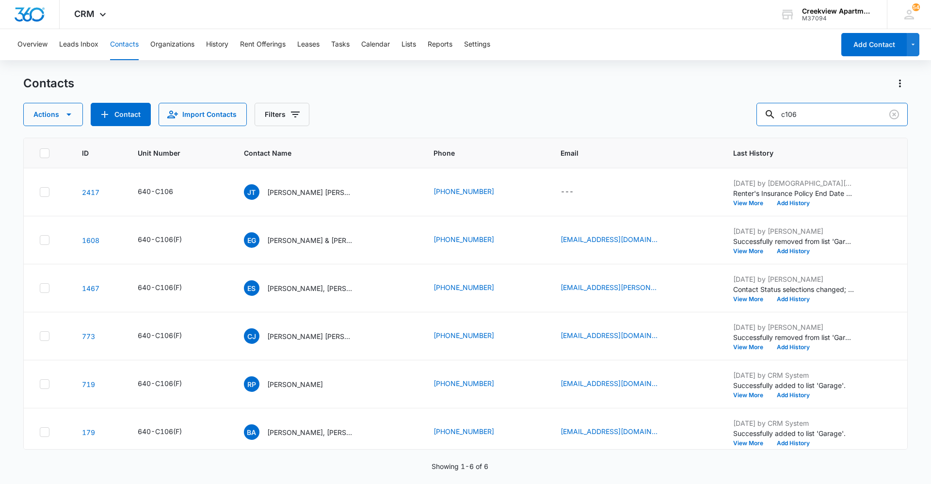
drag, startPoint x: 805, startPoint y: 114, endPoint x: 763, endPoint y: 119, distance: 42.5
click at [763, 119] on div "Actions Contact Import Contacts Filters c106" at bounding box center [465, 114] width 884 height 23
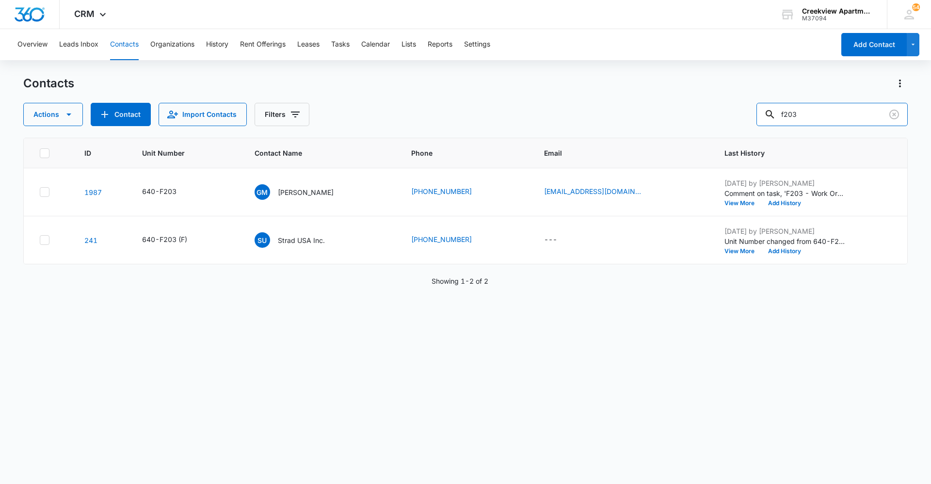
drag, startPoint x: 821, startPoint y: 117, endPoint x: 738, endPoint y: 124, distance: 83.2
click at [738, 123] on div "Actions Contact Import Contacts Filters f203" at bounding box center [465, 114] width 884 height 23
type input "g106"
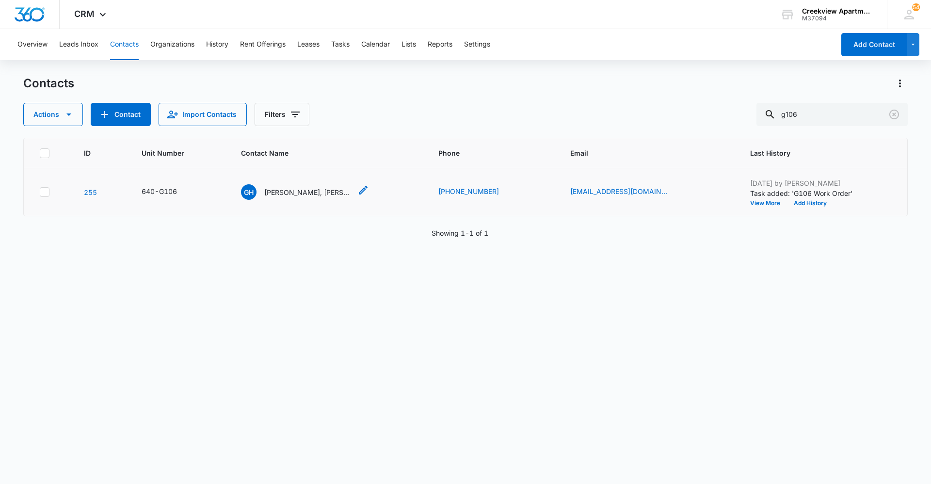
click at [309, 197] on div "[PERSON_NAME] [PERSON_NAME] [PERSON_NAME] [PERSON_NAME], [PERSON_NAME], [PERSON…" at bounding box center [296, 192] width 111 height 16
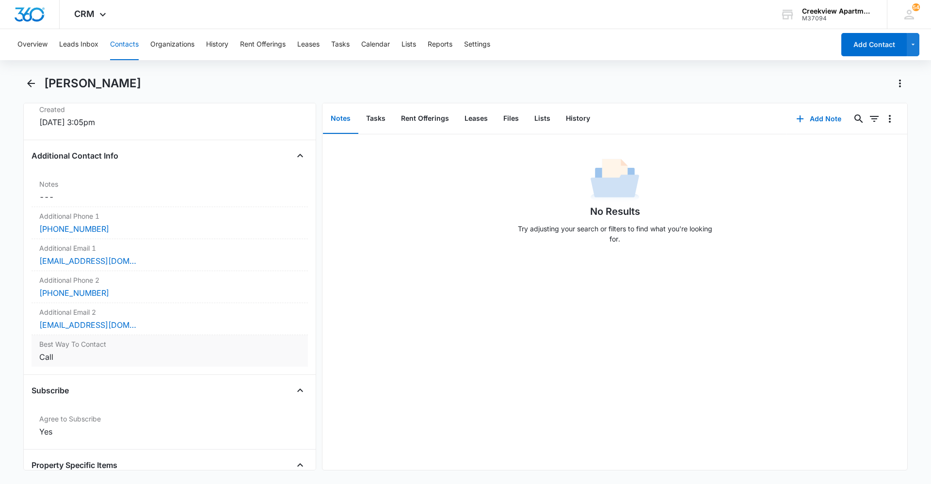
scroll to position [679, 0]
click at [117, 48] on button "Contacts" at bounding box center [124, 44] width 29 height 31
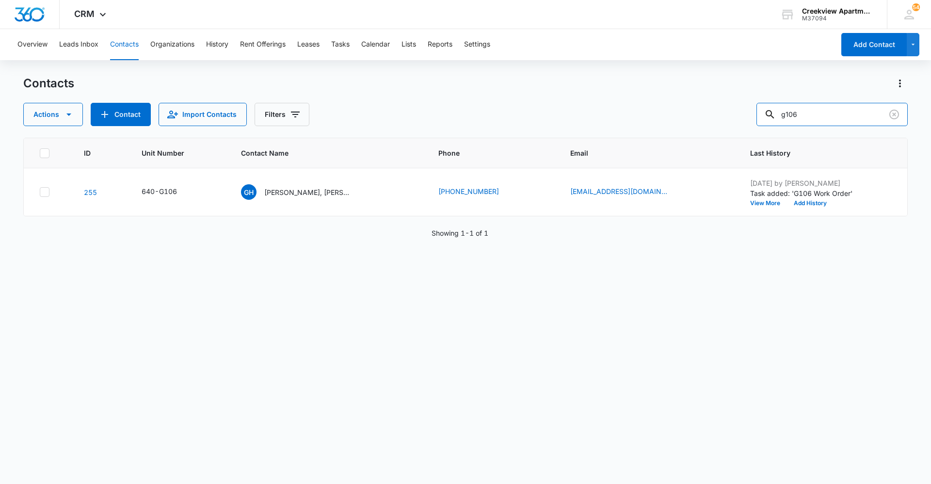
drag, startPoint x: 755, startPoint y: 113, endPoint x: 745, endPoint y: 111, distance: 10.4
click at [746, 113] on div "Actions Contact Import Contacts Filters g106" at bounding box center [465, 114] width 884 height 23
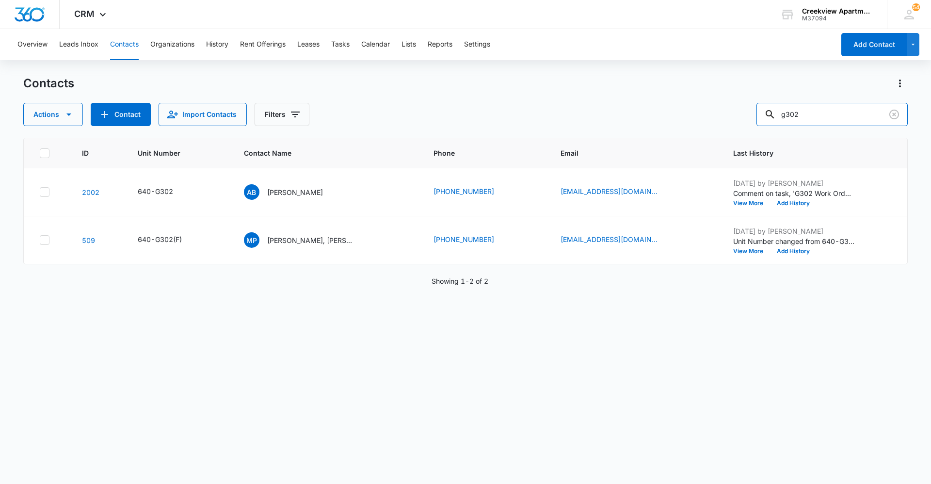
drag, startPoint x: 834, startPoint y: 112, endPoint x: 763, endPoint y: 114, distance: 70.8
click at [763, 114] on div "Actions Contact Import Contacts Filters g302" at bounding box center [465, 114] width 884 height 23
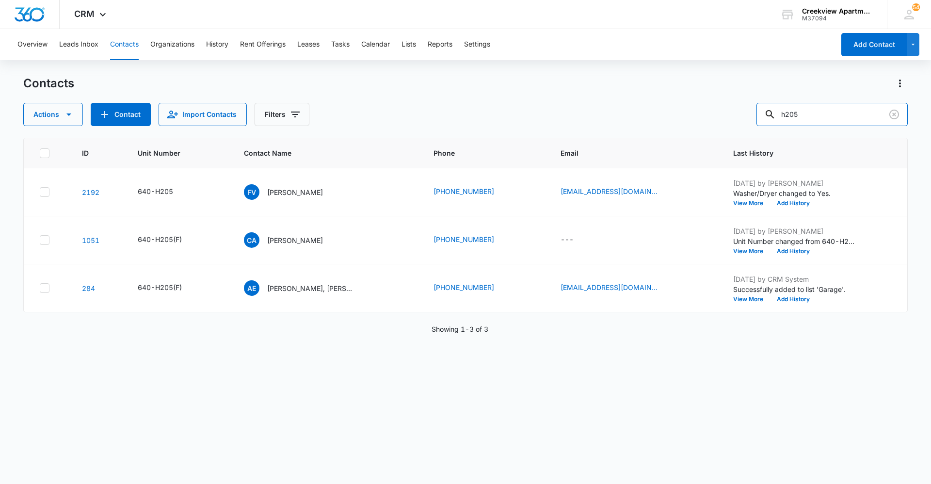
drag, startPoint x: 792, startPoint y: 116, endPoint x: 747, endPoint y: 123, distance: 45.6
click at [747, 123] on div "Actions Contact Import Contacts Filters h205" at bounding box center [465, 114] width 884 height 23
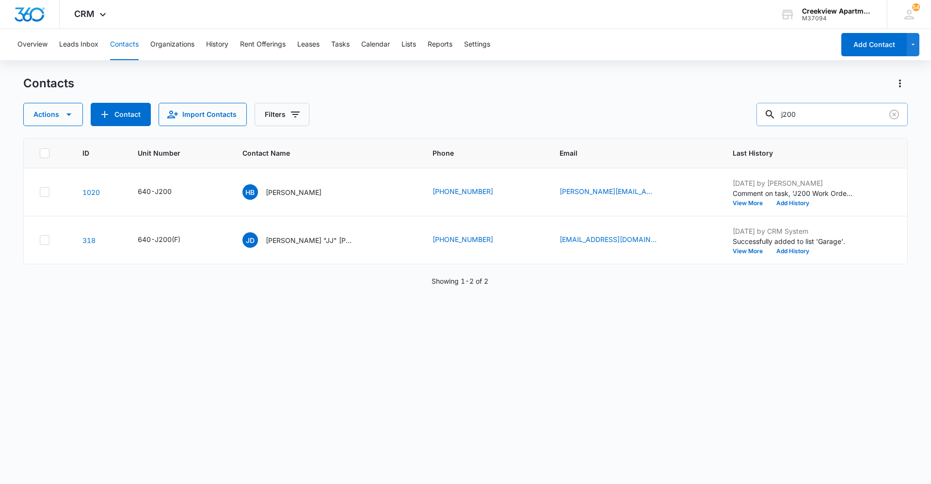
drag, startPoint x: 840, startPoint y: 112, endPoint x: 776, endPoint y: 115, distance: 64.1
click at [776, 115] on div "j200" at bounding box center [831, 114] width 151 height 23
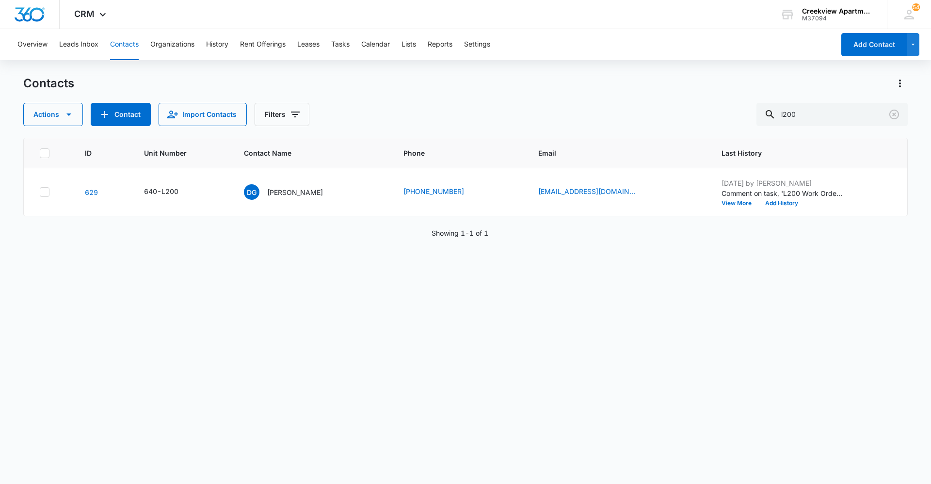
drag, startPoint x: 396, startPoint y: 325, endPoint x: 447, endPoint y: 271, distance: 74.8
click at [396, 325] on div "ID Unit Number Contact Name Phone Email Last History 629 640-L200 DG [PERSON_NA…" at bounding box center [465, 305] width 884 height 334
drag, startPoint x: 814, startPoint y: 113, endPoint x: 759, endPoint y: 122, distance: 55.4
click at [759, 121] on div "Actions Contact Import Contacts Filters l200" at bounding box center [465, 114] width 884 height 23
drag, startPoint x: 455, startPoint y: 308, endPoint x: 807, endPoint y: 187, distance: 372.3
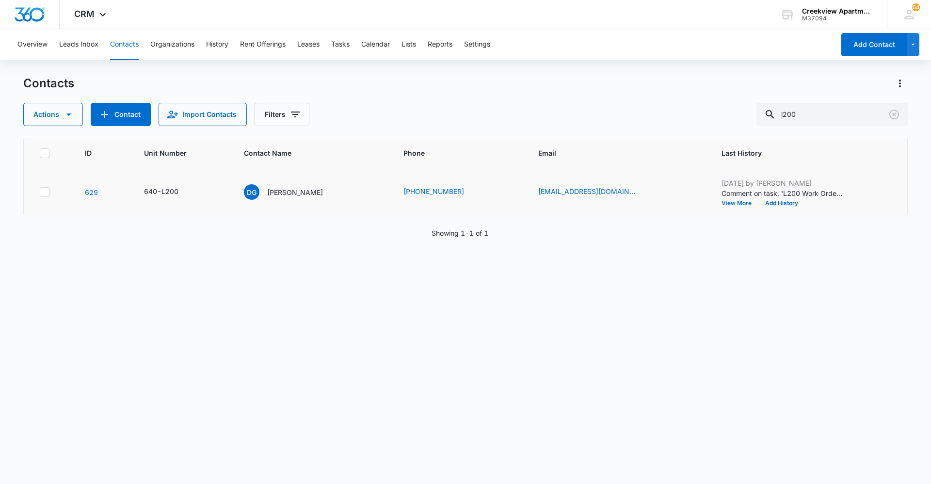
click at [455, 308] on div "ID Unit Number Contact Name Phone Email Last History 629 640-L200 DG [PERSON_NA…" at bounding box center [465, 305] width 884 height 334
drag, startPoint x: 831, startPoint y: 116, endPoint x: 763, endPoint y: 119, distance: 67.9
click at [763, 119] on div "Actions Contact Import Contacts Filters l200" at bounding box center [465, 114] width 884 height 23
click at [807, 118] on input "l200" at bounding box center [831, 114] width 151 height 23
click at [810, 117] on input "l200" at bounding box center [831, 114] width 151 height 23
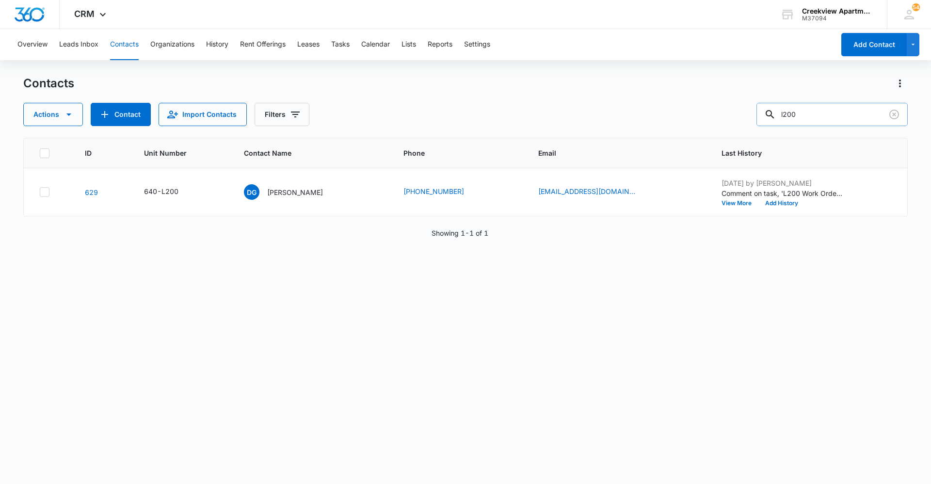
click at [810, 117] on input "l200" at bounding box center [831, 114] width 151 height 23
click at [487, 401] on div "ID Unit Number Contact Name Phone Email Last History 503 640-P206 CB [PERSON_NA…" at bounding box center [465, 305] width 884 height 334
click at [333, 348] on div "ID Unit Number Contact Name Phone Email Last History 503 640-P206 CB [PERSON_NA…" at bounding box center [465, 305] width 884 height 334
click at [802, 289] on div "ID Unit Number Contact Name Phone Email Last History 503 640-P206 CB [PERSON_NA…" at bounding box center [465, 305] width 884 height 334
click at [498, 442] on div "ID Unit Number Contact Name Phone Email Last History 503 640-P206 CB [PERSON_NA…" at bounding box center [465, 305] width 884 height 334
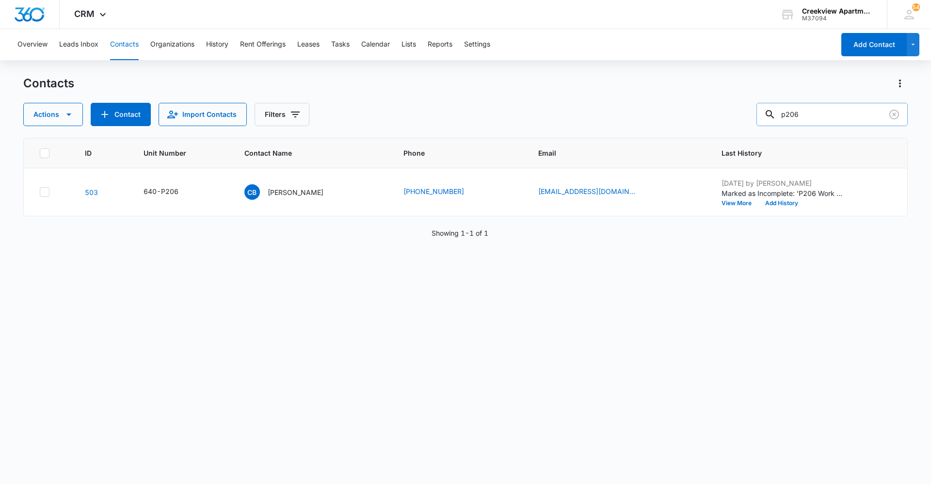
drag, startPoint x: 806, startPoint y: 109, endPoint x: 767, endPoint y: 110, distance: 39.8
click at [767, 110] on input "p206" at bounding box center [831, 114] width 151 height 23
click at [675, 435] on div "ID Unit Number Contact Name Phone Email Last History 629 640-L200 DG [PERSON_NA…" at bounding box center [465, 305] width 884 height 334
click at [260, 325] on div "ID Unit Number Contact Name Phone Email Last History 629 640-L200 DG [PERSON_NA…" at bounding box center [465, 305] width 884 height 334
click at [757, 348] on div "ID Unit Number Contact Name Phone Email Last History 629 640-L200 DG [PERSON_NA…" at bounding box center [465, 305] width 884 height 334
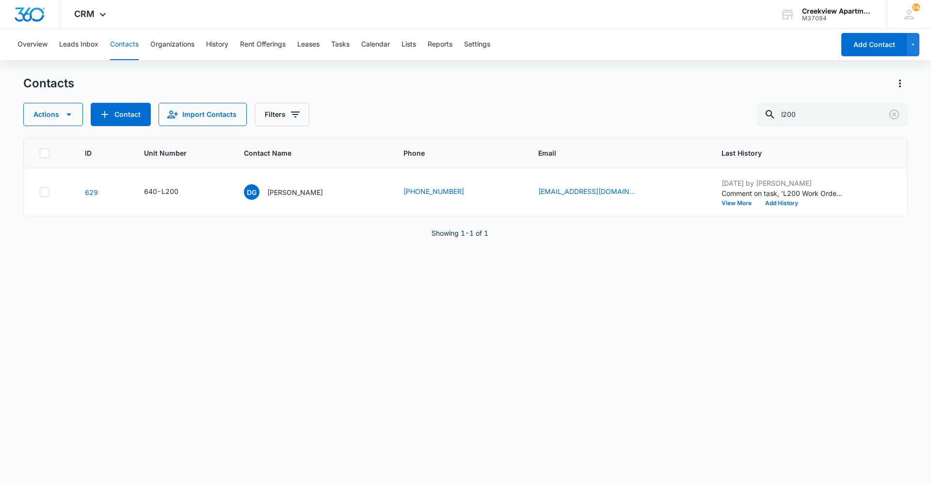
drag, startPoint x: 238, startPoint y: 317, endPoint x: 795, endPoint y: 136, distance: 585.3
click at [240, 313] on div "ID Unit Number Contact Name Phone Email Last History 629 640-L200 DG [PERSON_NA…" at bounding box center [465, 305] width 884 height 334
drag, startPoint x: 769, startPoint y: 118, endPoint x: 759, endPoint y: 118, distance: 9.2
click at [759, 118] on div "Actions Contact Import Contacts Filters l200" at bounding box center [465, 114] width 884 height 23
type input "h201"
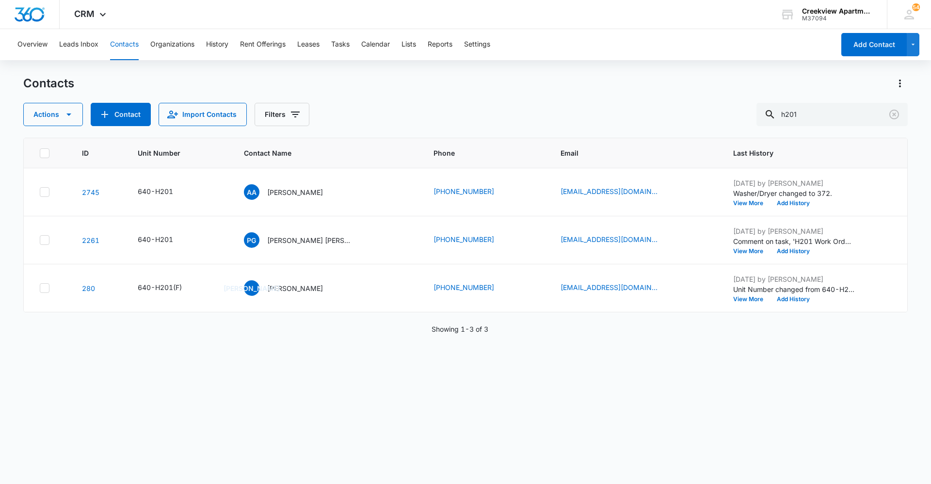
click at [499, 115] on div "Actions Contact Import Contacts Filters h201" at bounding box center [465, 114] width 884 height 23
click at [355, 46] on div "Overview Leads Inbox Contacts Organizations History Rent Offerings Leases Tasks…" at bounding box center [423, 44] width 823 height 31
click at [350, 46] on button "Tasks" at bounding box center [340, 44] width 18 height 31
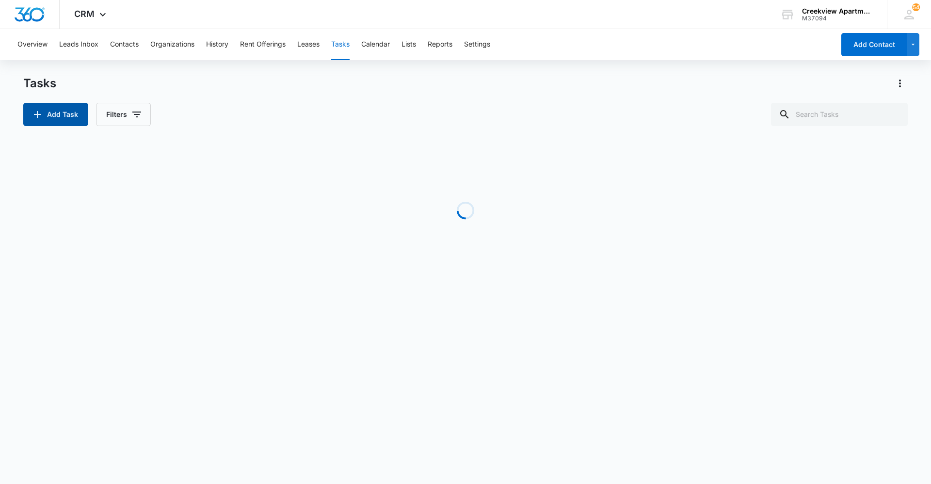
click at [64, 115] on button "Add Task" at bounding box center [55, 114] width 65 height 23
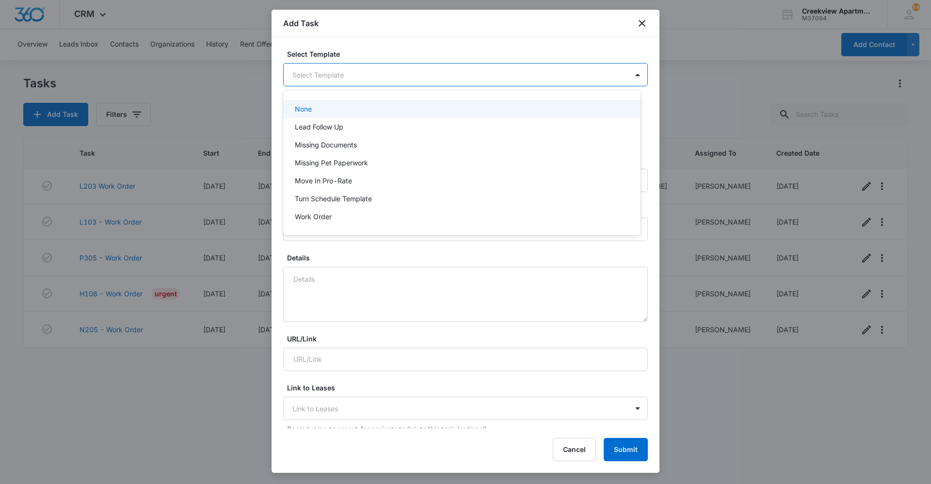
click at [466, 74] on body "CRM Apps Reputation Websites Forms CRM Email Social Content Ads Intelligence Fi…" at bounding box center [465, 242] width 931 height 484
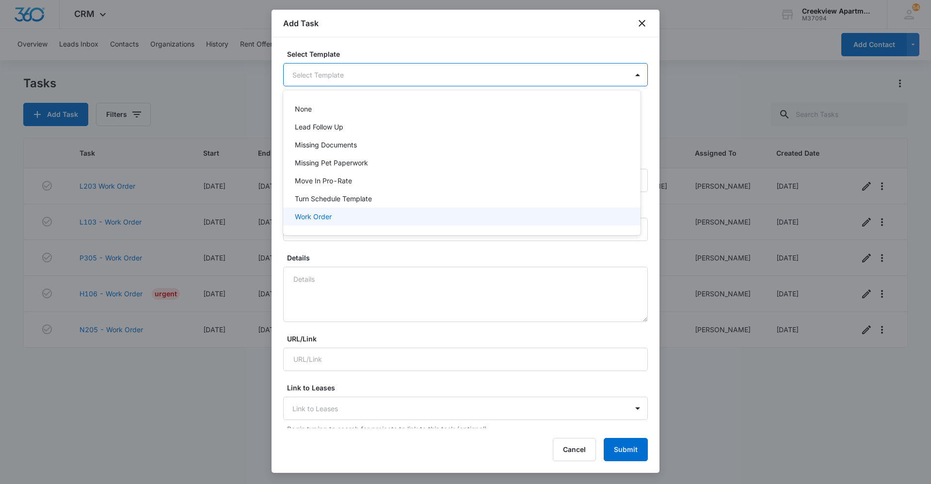
click at [417, 217] on div "Work Order" at bounding box center [461, 216] width 332 height 10
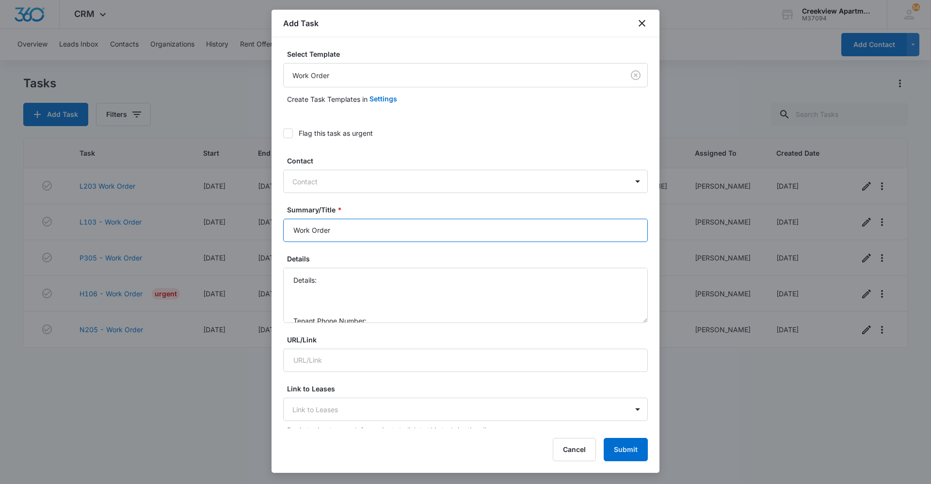
click at [287, 226] on input "Work Order" at bounding box center [465, 230] width 365 height 23
type input "D301 Work Order"
click at [376, 277] on textarea "Details: Tenant Phone Number: Call Before:" at bounding box center [465, 295] width 365 height 55
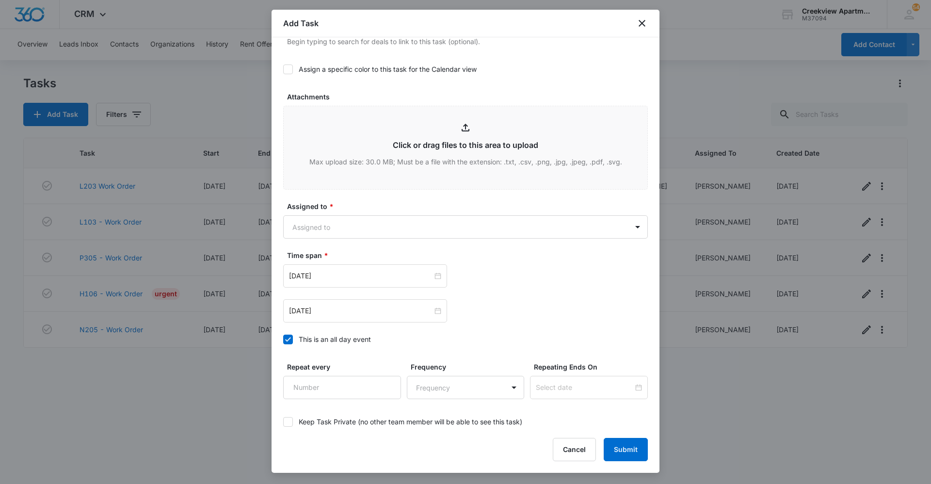
scroll to position [485, 0]
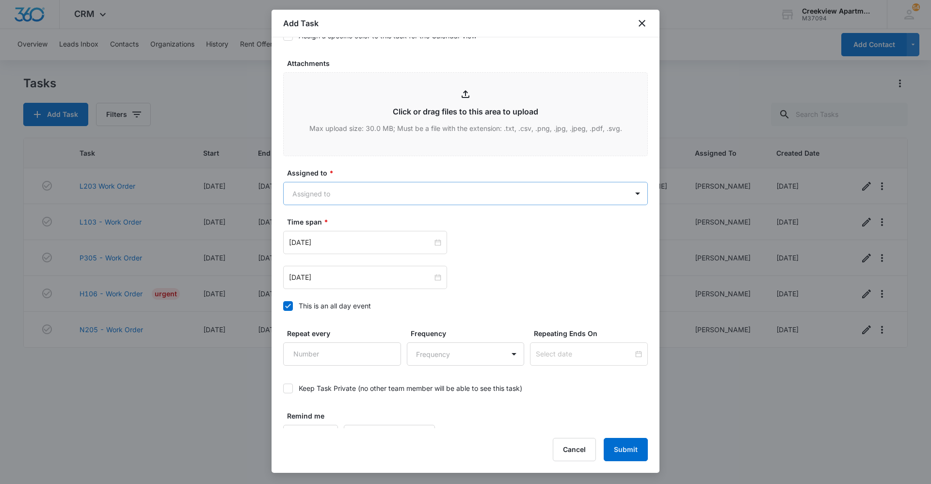
type textarea "Details: kitchen light buzzing/flickering please fix before [DATE] Tenant Phone…"
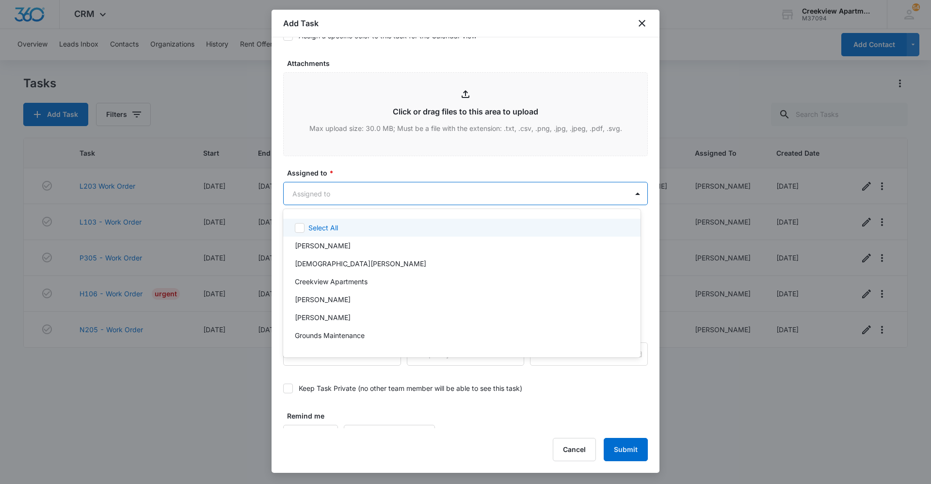
click at [612, 195] on body "CRM Apps Reputation Websites Forms CRM Email Social Content Ads Intelligence Fi…" at bounding box center [465, 242] width 931 height 484
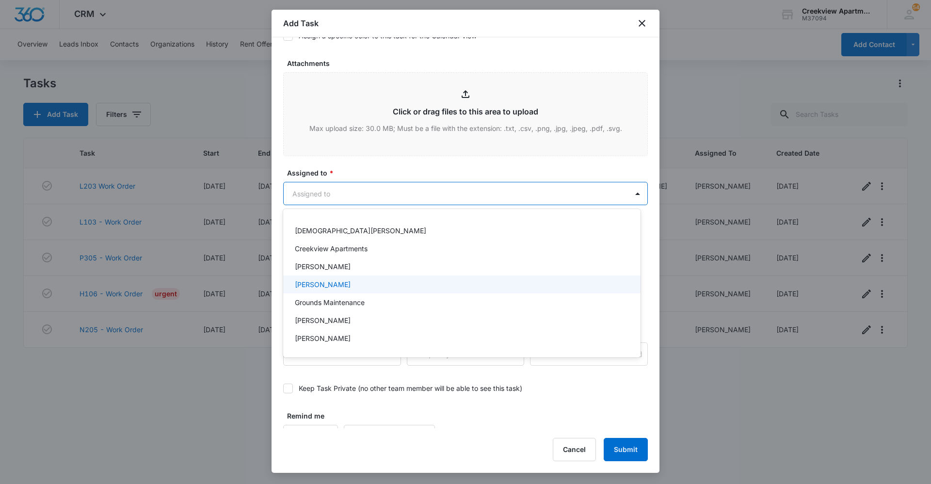
scroll to position [48, 0]
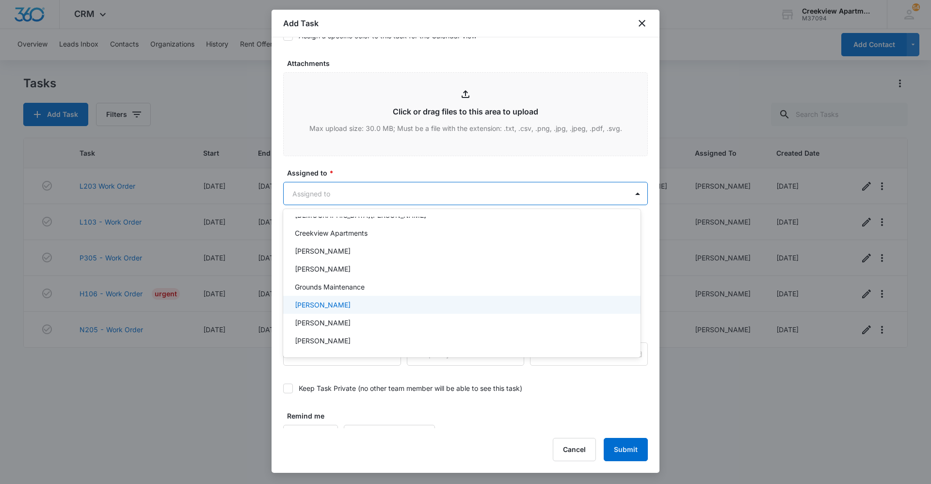
click at [404, 321] on div "[PERSON_NAME]" at bounding box center [461, 323] width 332 height 10
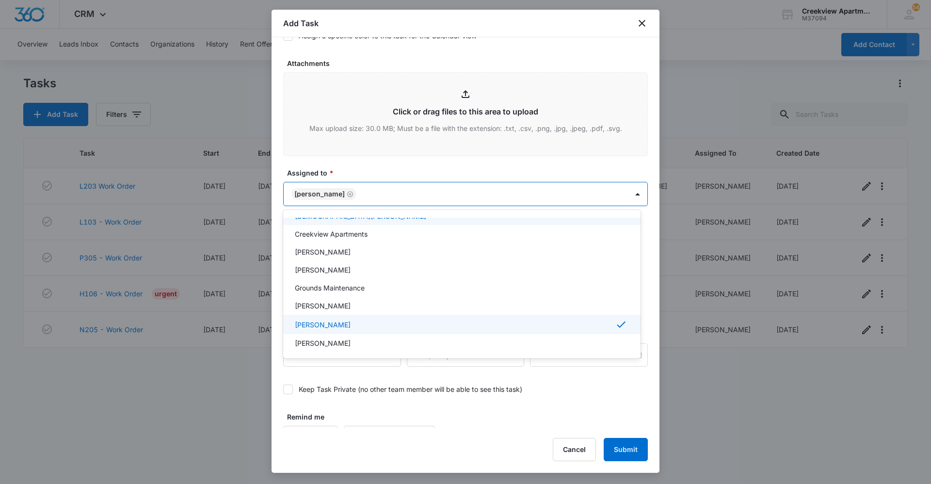
click at [448, 166] on div at bounding box center [465, 242] width 931 height 484
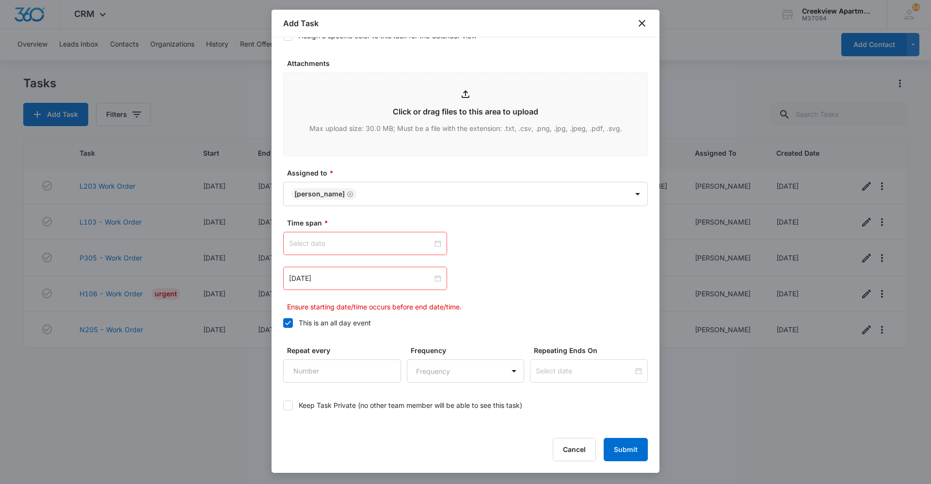
click at [398, 247] on input at bounding box center [361, 243] width 144 height 11
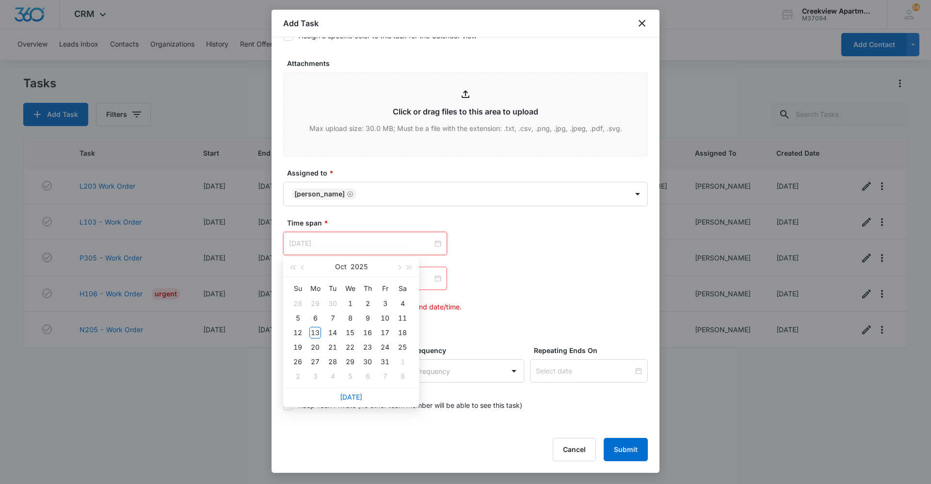
type input "[DATE]"
click at [351, 397] on link "[DATE]" at bounding box center [351, 397] width 22 height 8
type input "[DATE]"
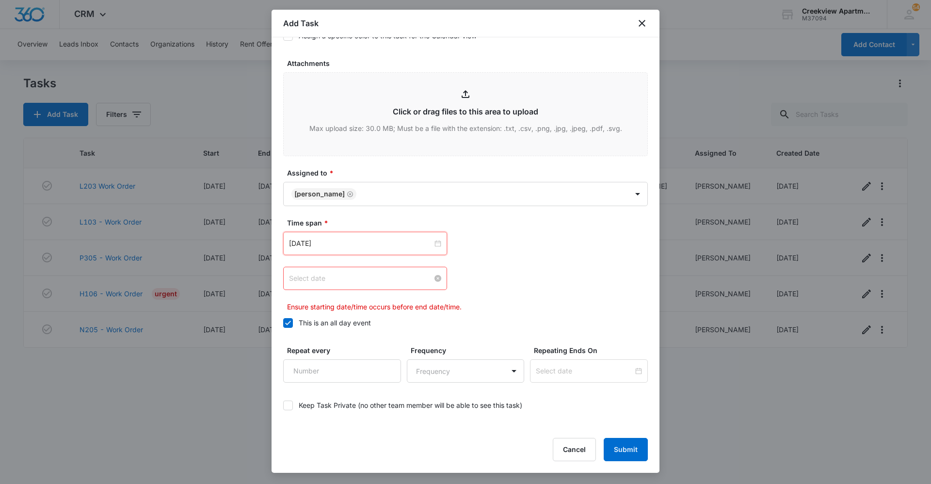
click at [394, 278] on input at bounding box center [361, 278] width 144 height 11
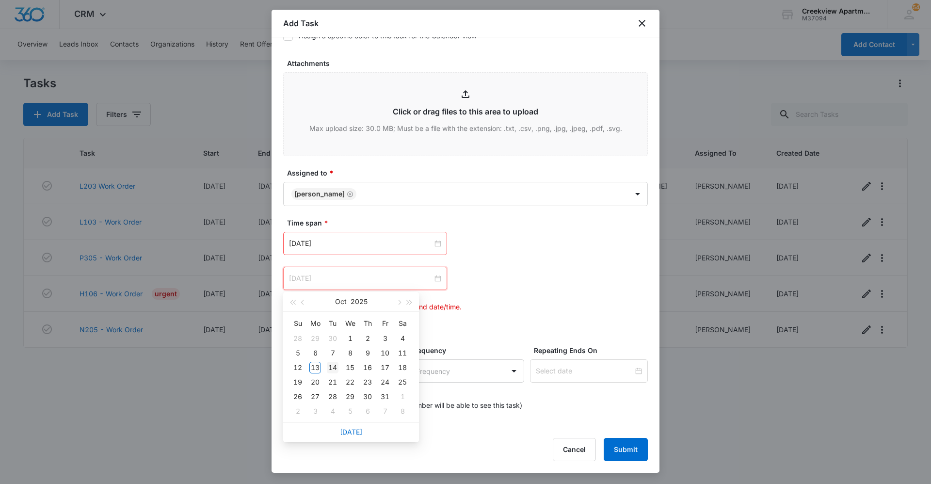
type input "[DATE]"
click at [334, 366] on div "14" at bounding box center [333, 368] width 12 height 12
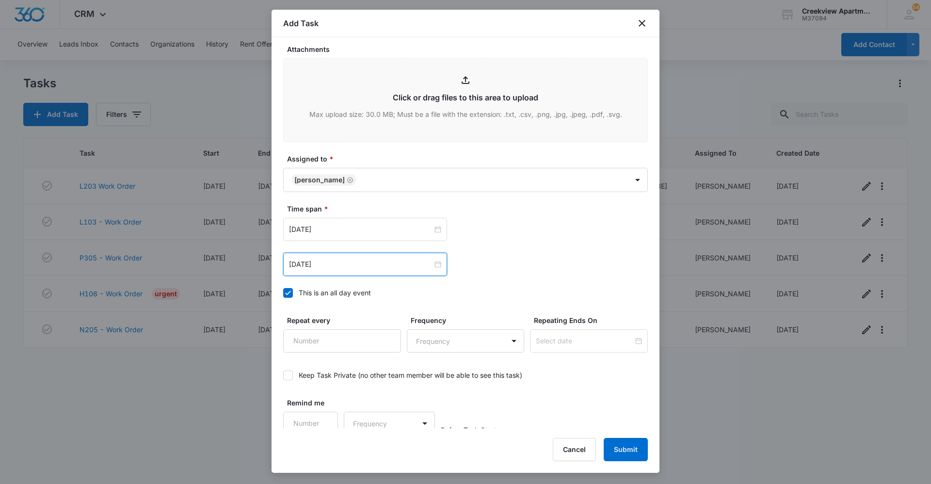
scroll to position [506, 0]
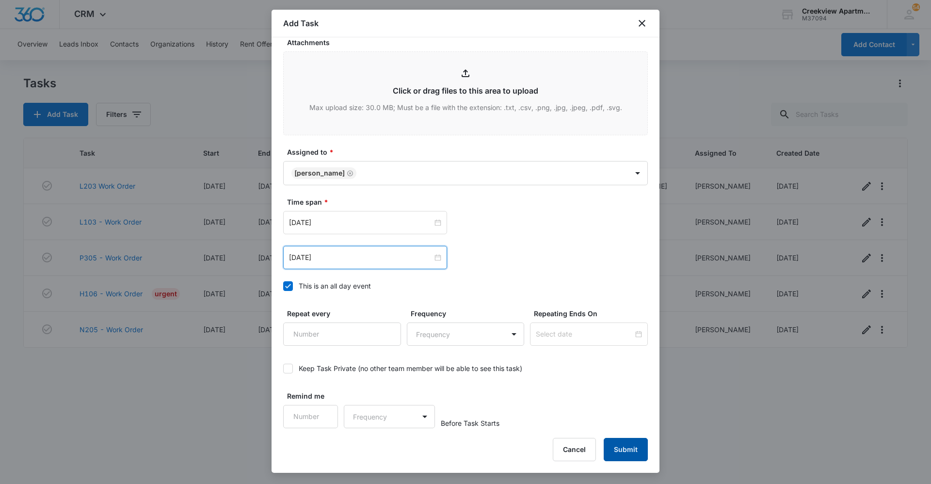
click at [635, 447] on button "Submit" at bounding box center [626, 449] width 44 height 23
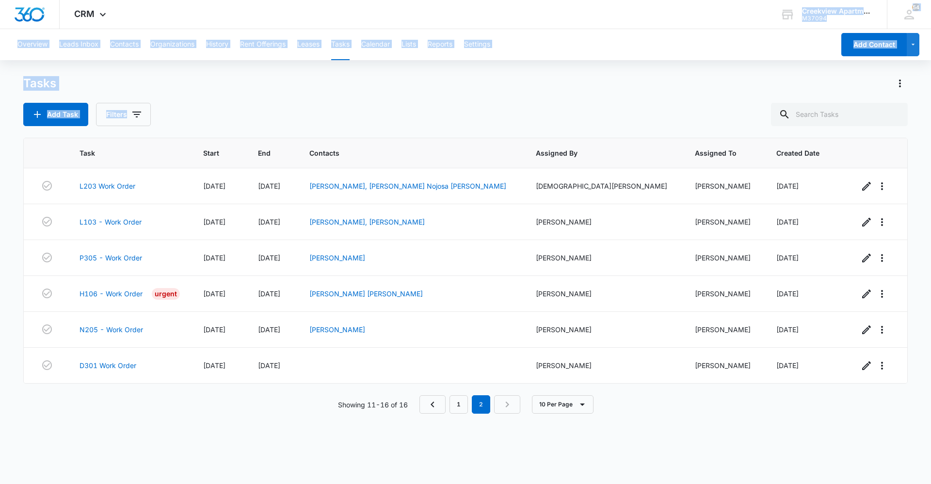
drag, startPoint x: 404, startPoint y: 10, endPoint x: 452, endPoint y: 103, distance: 105.2
click at [452, 103] on div "CRM Apps Reputation Websites Forms CRM Email Social Content Ads Intelligence Fi…" at bounding box center [465, 241] width 931 height 483
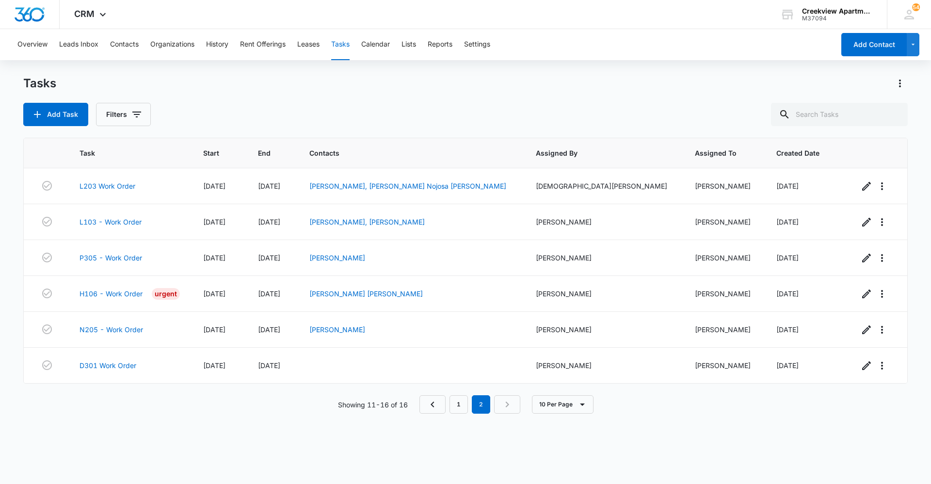
click at [316, 468] on div "Task Start End Contacts Assigned By Assigned To Created Date L203 Work Order [D…" at bounding box center [465, 305] width 884 height 334
click at [446, 115] on div "Add Task Filters" at bounding box center [465, 114] width 884 height 23
click at [579, 434] on div "Task Start End Contacts Assigned By Assigned To Created Date L203 Work Order [D…" at bounding box center [465, 305] width 884 height 334
click at [97, 214] on td "L103 - Work Order" at bounding box center [130, 222] width 124 height 36
click at [102, 218] on link "L103 - Work Order" at bounding box center [111, 222] width 62 height 10
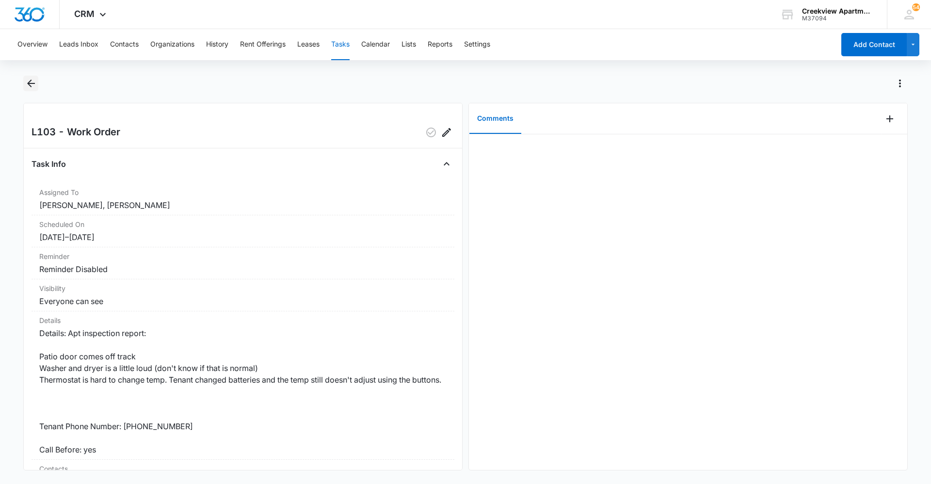
click at [31, 81] on icon "Back" at bounding box center [31, 84] width 12 height 12
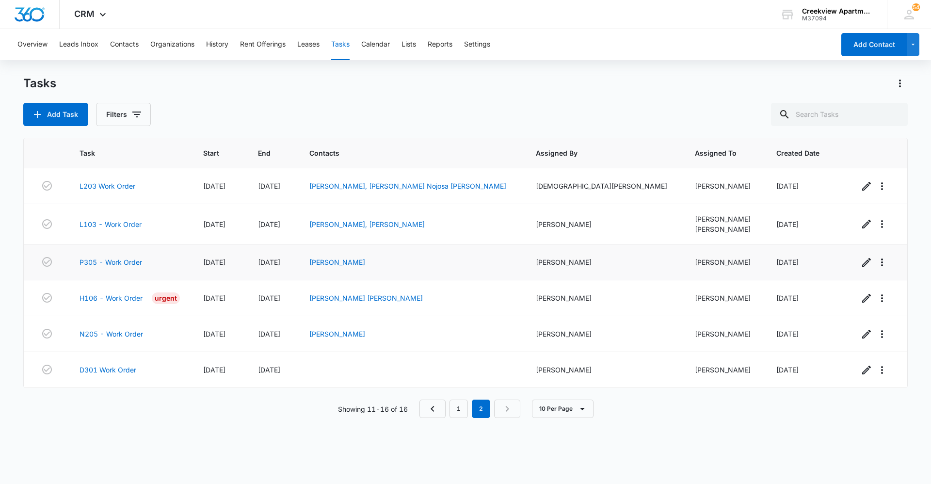
click at [138, 267] on td "P305 - Work Order" at bounding box center [130, 262] width 124 height 36
click at [138, 263] on link "P305 - Work Order" at bounding box center [111, 262] width 63 height 10
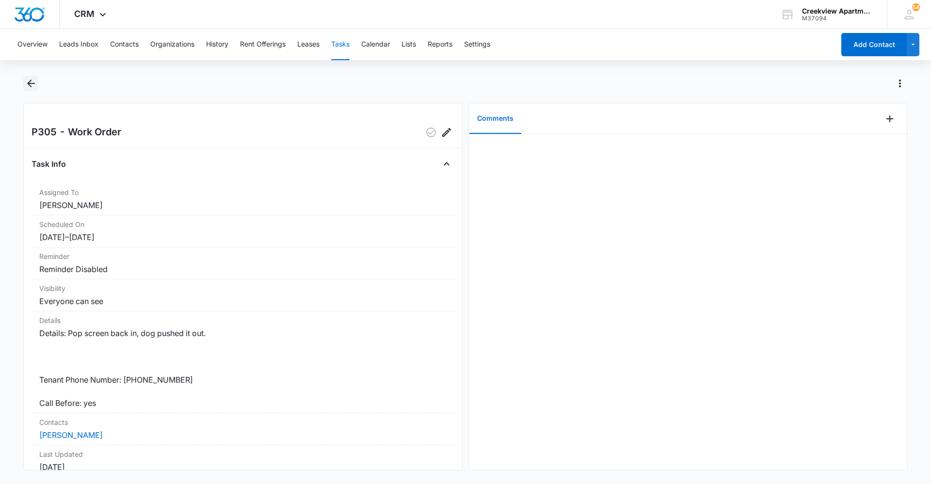
click at [33, 84] on icon "Back" at bounding box center [31, 84] width 8 height 8
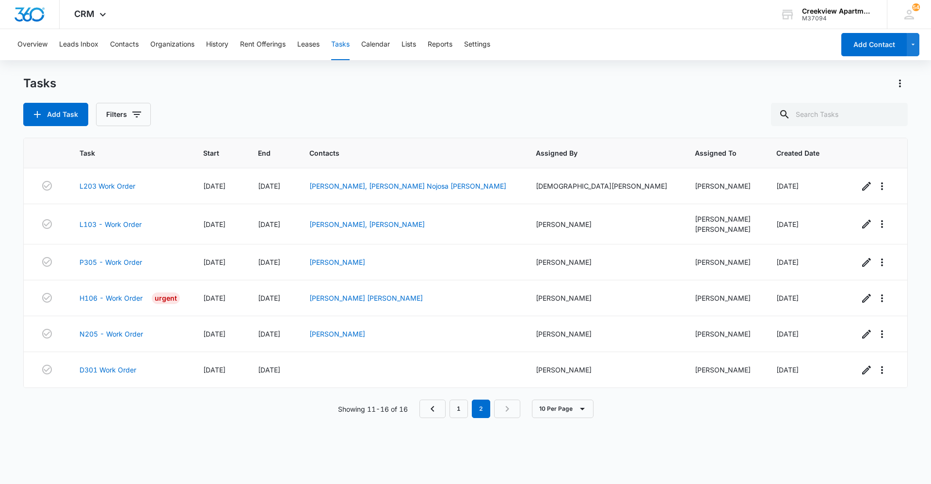
click at [566, 459] on div "Task Start End Contacts Assigned By Assigned To Created Date L203 Work Order 10…" at bounding box center [465, 305] width 884 height 334
click at [615, 447] on div "Task Start End Contacts Assigned By Assigned To Created Date L203 Work Order 10…" at bounding box center [465, 305] width 884 height 334
click at [500, 433] on div "Task Start End Contacts Assigned By Assigned To Created Date L203 Work Order 10…" at bounding box center [465, 305] width 884 height 334
click at [463, 405] on link "1" at bounding box center [458, 409] width 18 height 18
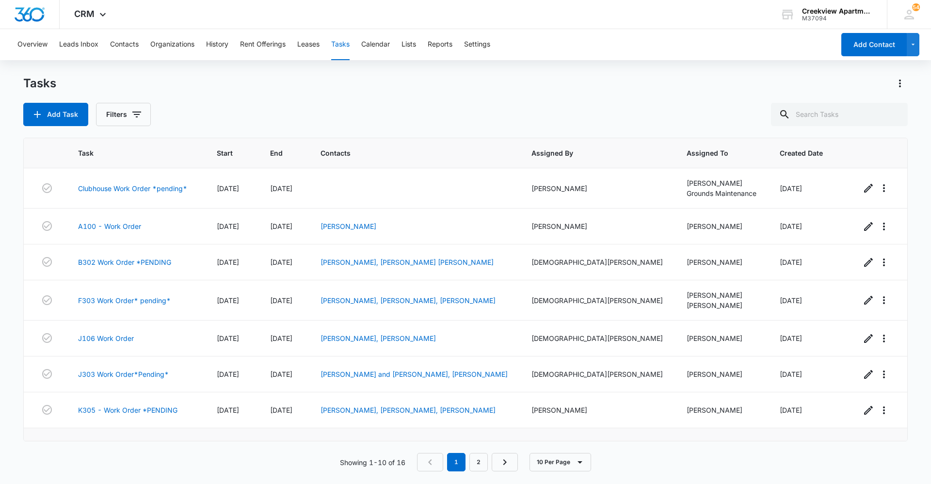
click at [419, 432] on td "[PERSON_NAME]" at bounding box center [414, 446] width 211 height 36
click at [128, 48] on button "Contacts" at bounding box center [124, 44] width 29 height 31
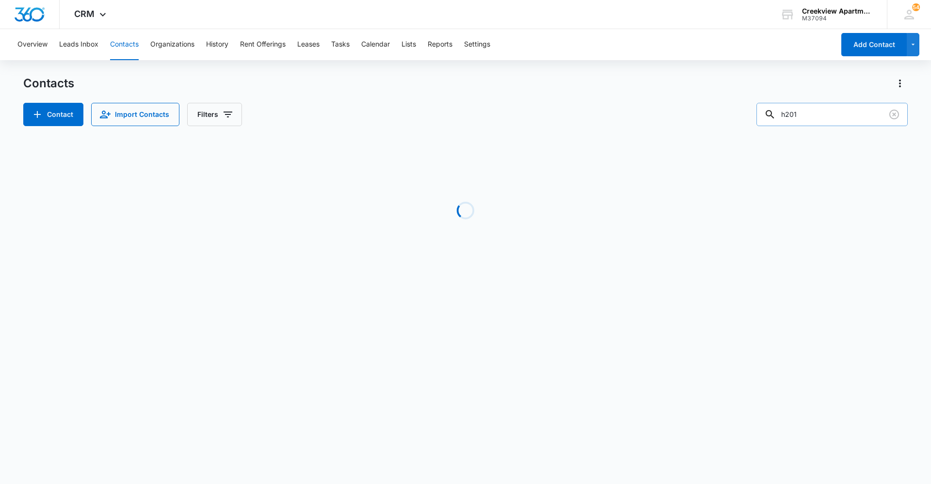
drag, startPoint x: 819, startPoint y: 116, endPoint x: 794, endPoint y: 119, distance: 24.9
click at [794, 119] on input "h201" at bounding box center [831, 114] width 151 height 23
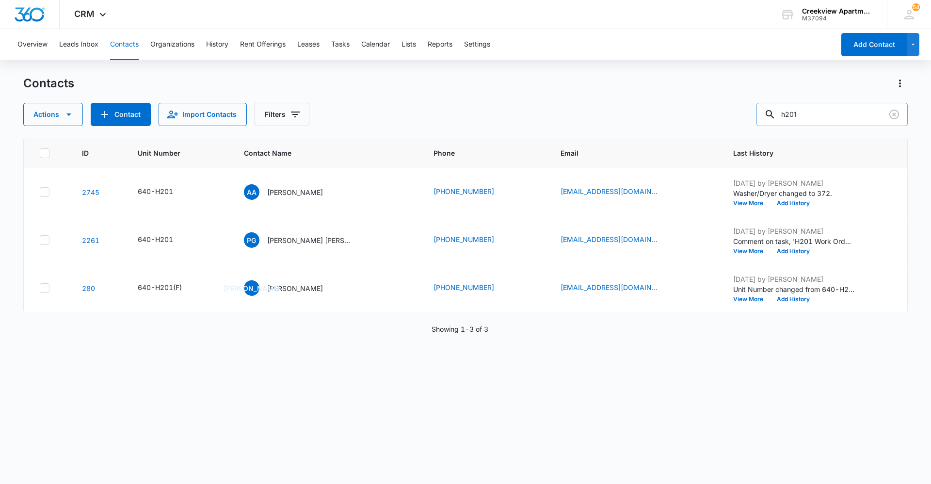
click at [828, 118] on input "h201" at bounding box center [831, 114] width 151 height 23
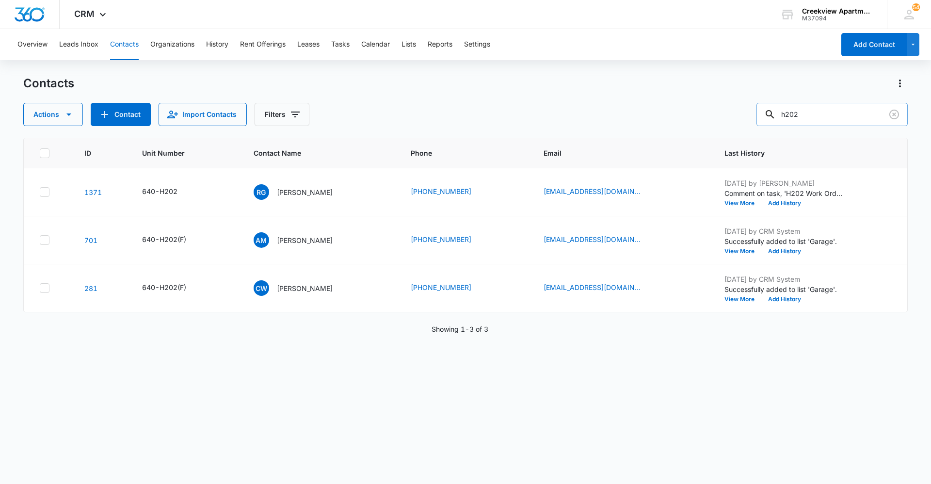
click at [799, 116] on input "h202" at bounding box center [831, 114] width 151 height 23
click at [808, 115] on input "h202" at bounding box center [831, 114] width 151 height 23
type input "h"
click at [526, 328] on div "Showing 1-3 of 3" at bounding box center [465, 329] width 884 height 10
click at [313, 456] on div "ID Unit Number Contact Name Phone Email Last History 1371 640-H202 RG Raymond G…" at bounding box center [465, 305] width 884 height 334
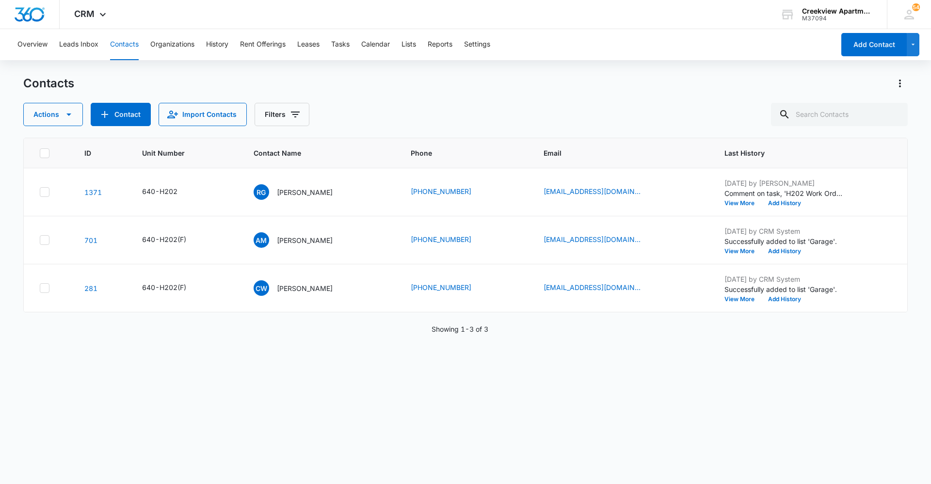
drag, startPoint x: 590, startPoint y: 418, endPoint x: 595, endPoint y: 416, distance: 5.2
click at [591, 418] on div "ID Unit Number Contact Name Phone Email Last History 1371 640-H202 RG Raymond G…" at bounding box center [465, 305] width 884 height 334
click at [471, 373] on div "ID Unit Number Contact Name Phone Email Last History 1371 640-H202 RG Raymond G…" at bounding box center [465, 305] width 884 height 334
click at [445, 395] on div "ID Unit Number Contact Name Phone Email Last History 1371 640-H202 RG Raymond G…" at bounding box center [465, 305] width 884 height 334
drag, startPoint x: 117, startPoint y: 40, endPoint x: 297, endPoint y: 24, distance: 180.6
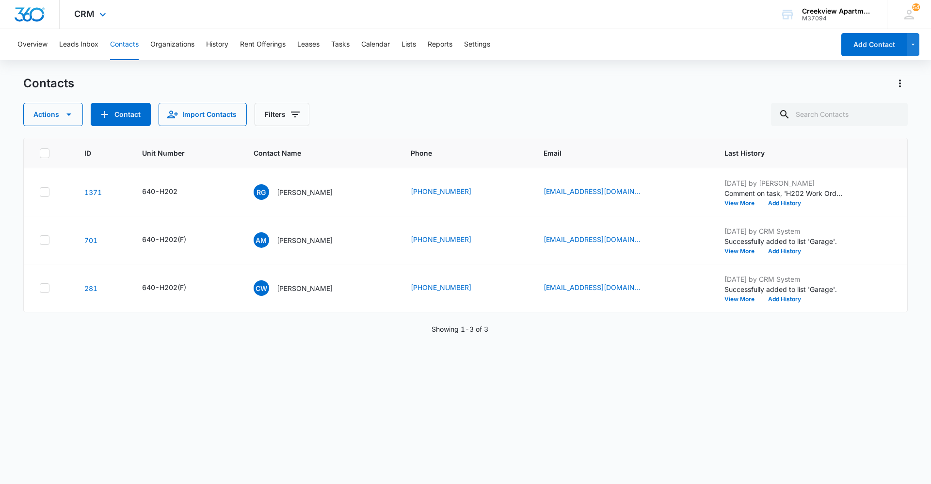
click at [117, 40] on button "Contacts" at bounding box center [124, 44] width 29 height 31
click at [836, 111] on input "text" at bounding box center [839, 114] width 137 height 23
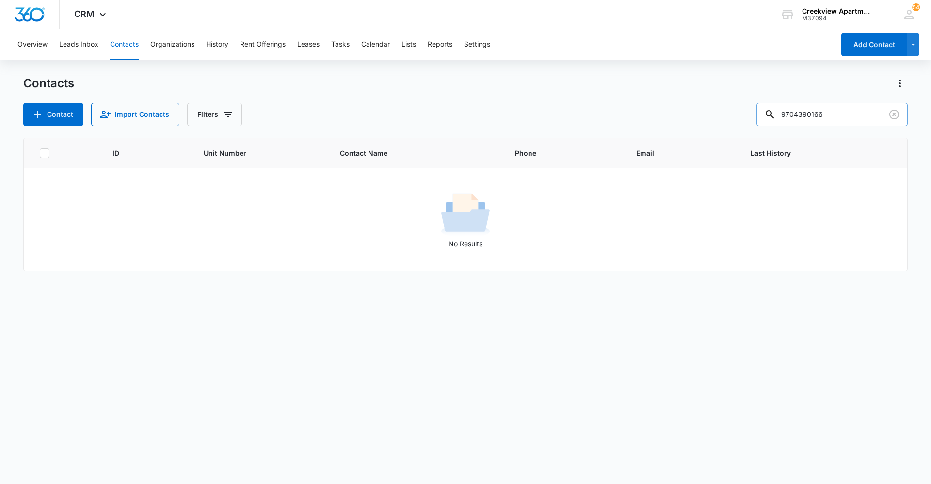
click at [817, 109] on input "9704390166" at bounding box center [831, 114] width 151 height 23
type input "c106"
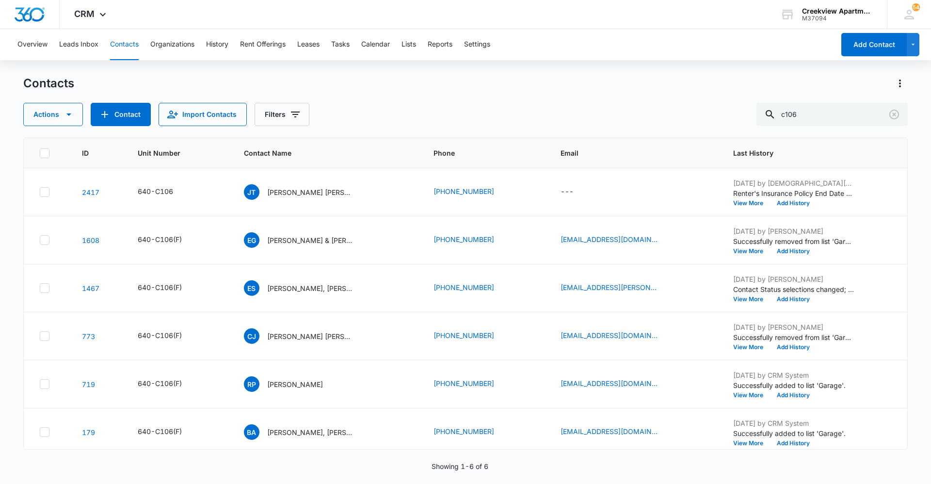
click at [649, 131] on div "Contacts Actions Contact Import Contacts Filters c106 ID Unit Number Contact Na…" at bounding box center [465, 279] width 884 height 407
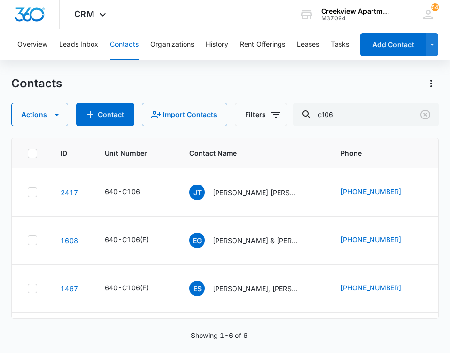
click at [343, 344] on div "Contacts Actions Contact Import Contacts Filters c106 ID Unit Number Contact Na…" at bounding box center [225, 214] width 428 height 276
